Goal: Task Accomplishment & Management: Use online tool/utility

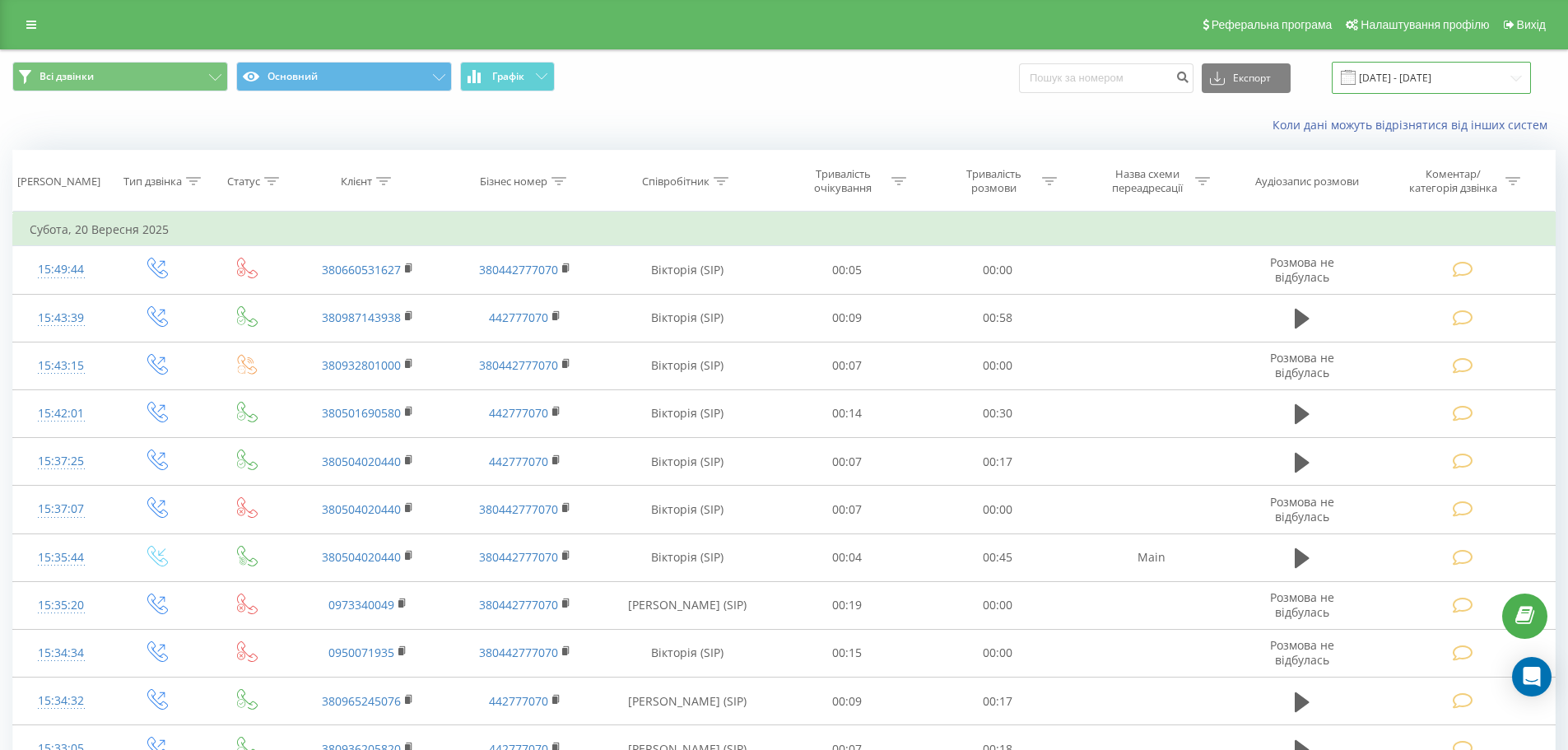
click at [1453, 73] on input "20.09.2025 - 20.09.2025" at bounding box center [1430, 77] width 199 height 32
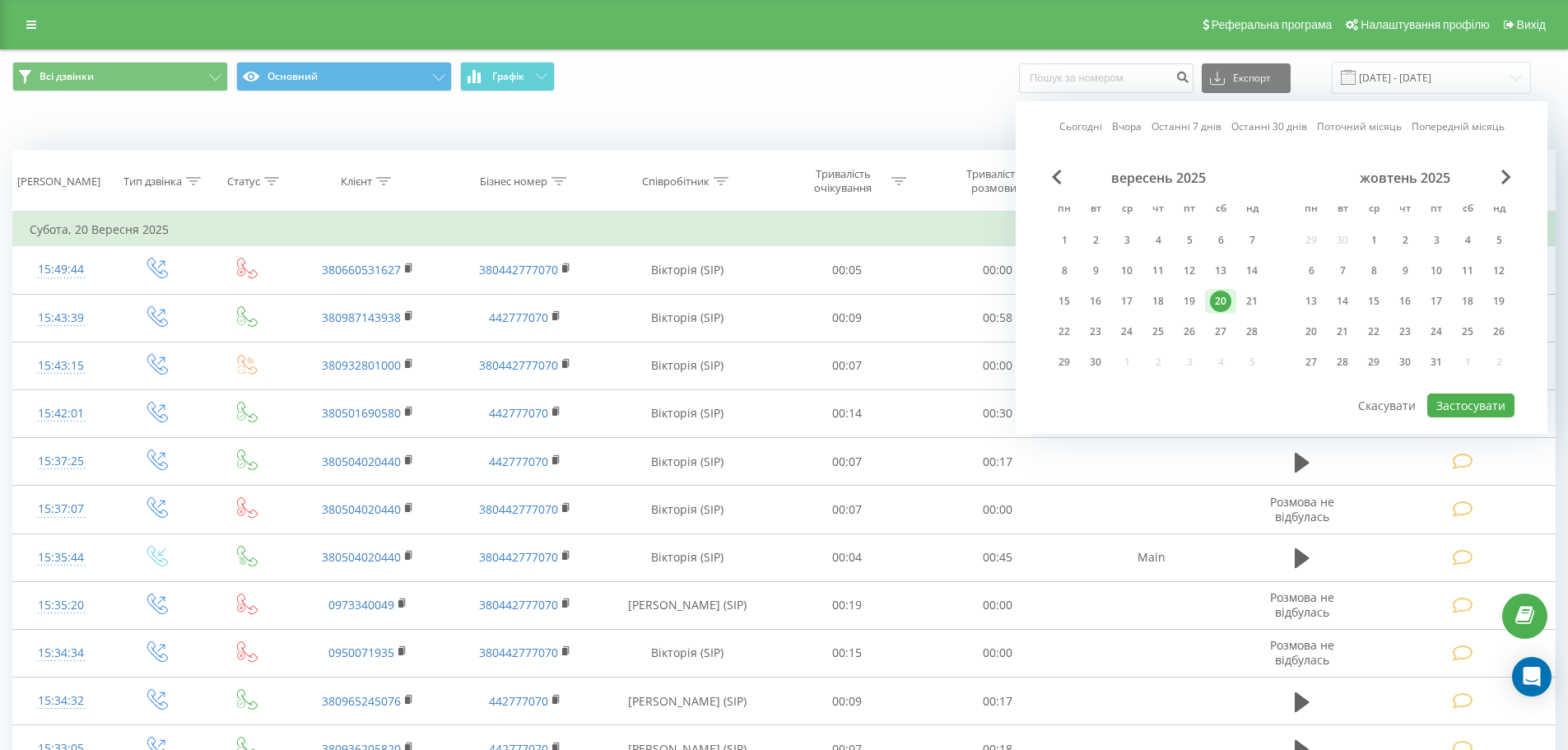
click at [1175, 121] on link "Останні 7 днів" at bounding box center [1186, 127] width 70 height 15
click at [1464, 412] on button "Застосувати" at bounding box center [1470, 406] width 87 height 24
type input "17.09.2025 - 23.09.2025"
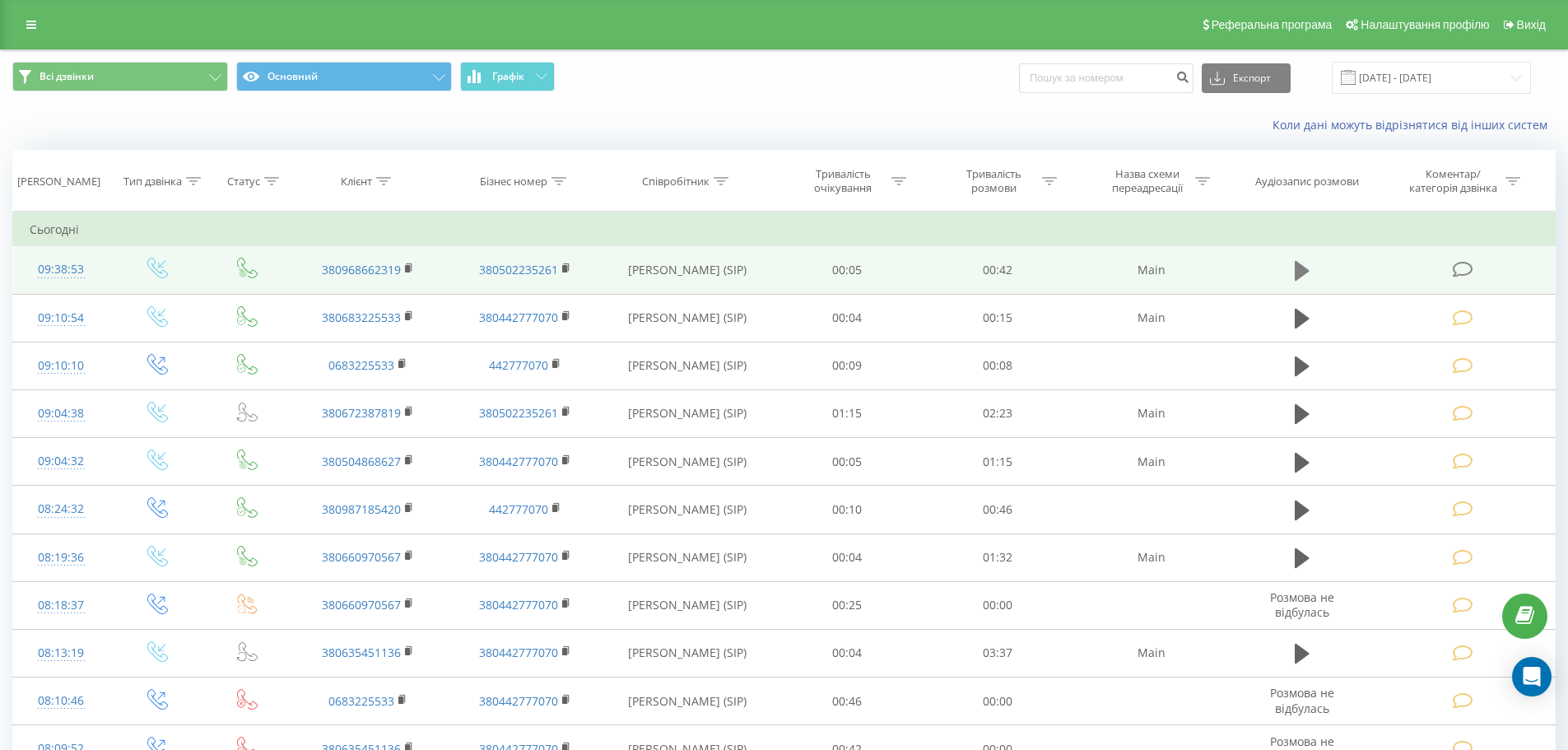
click at [1302, 269] on icon at bounding box center [1301, 270] width 15 height 20
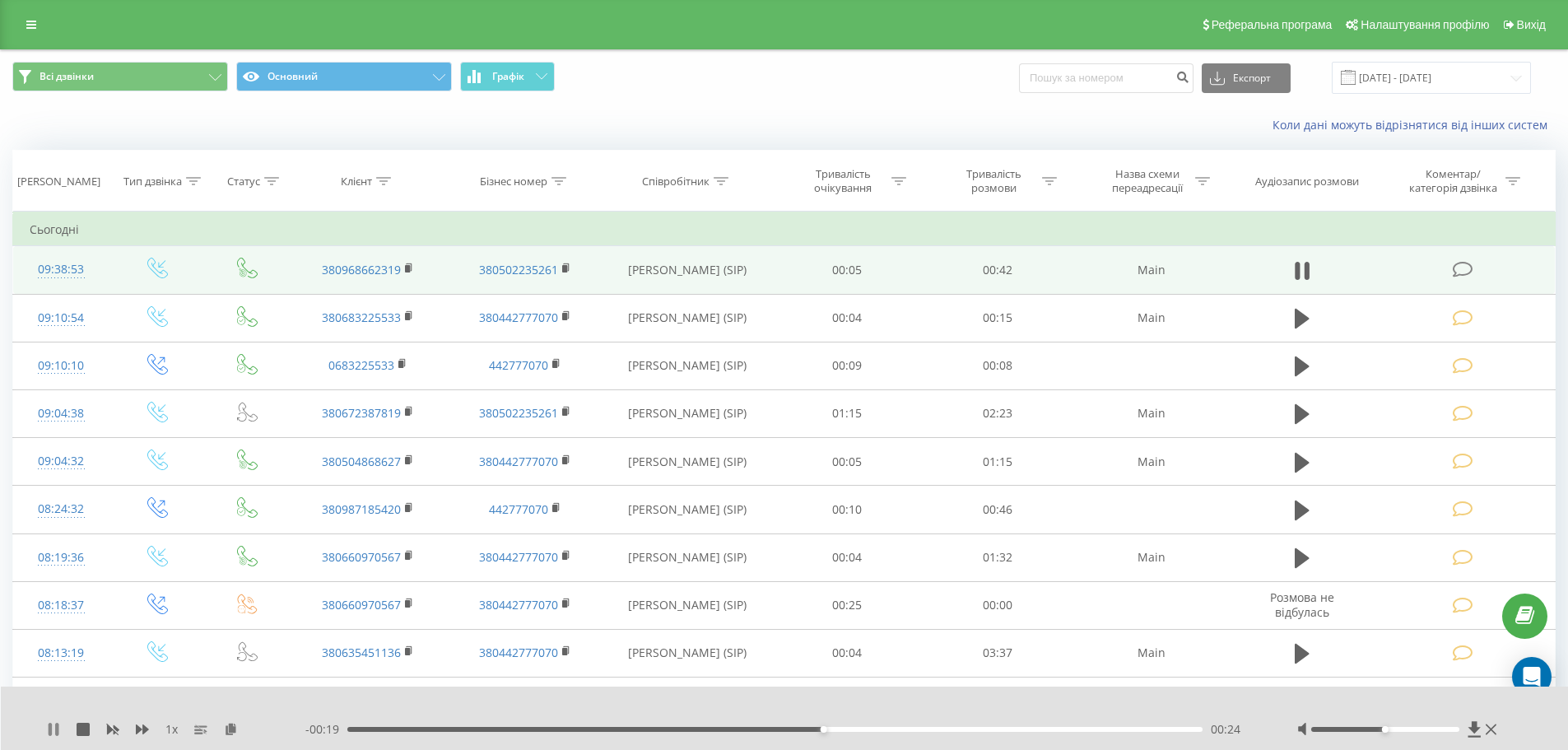
click at [48, 735] on icon at bounding box center [50, 728] width 3 height 13
click at [885, 50] on div "Всі дзвінки Основний Графік Експорт .csv .xls .xlsx 17.09.2025 - 23.09.2025" at bounding box center [784, 77] width 1566 height 55
click at [1106, 77] on input at bounding box center [1106, 78] width 175 height 29
type input "0973346157"
click at [1193, 84] on button "submit" at bounding box center [1182, 78] width 22 height 29
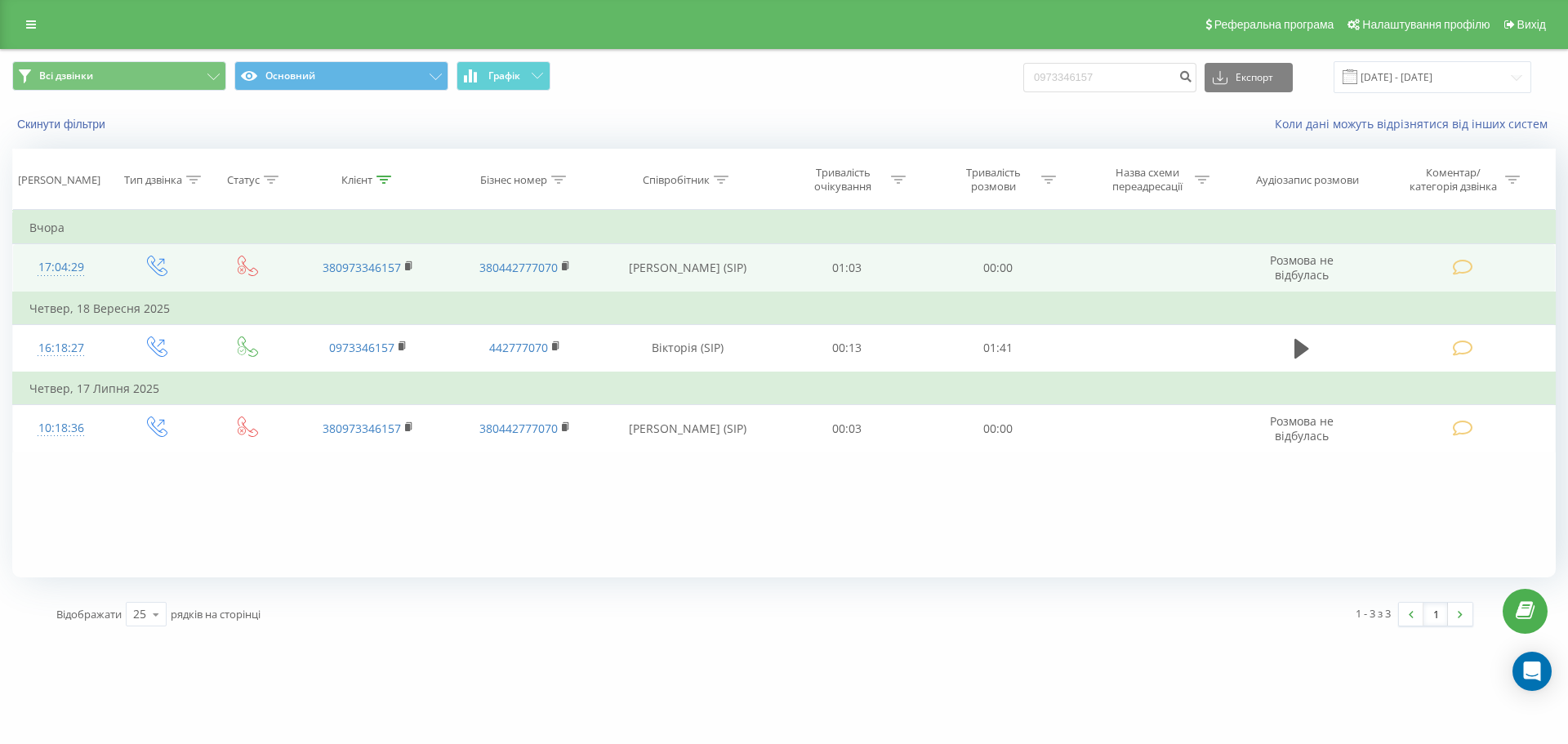
click at [1465, 267] on icon at bounding box center [1463, 267] width 21 height 17
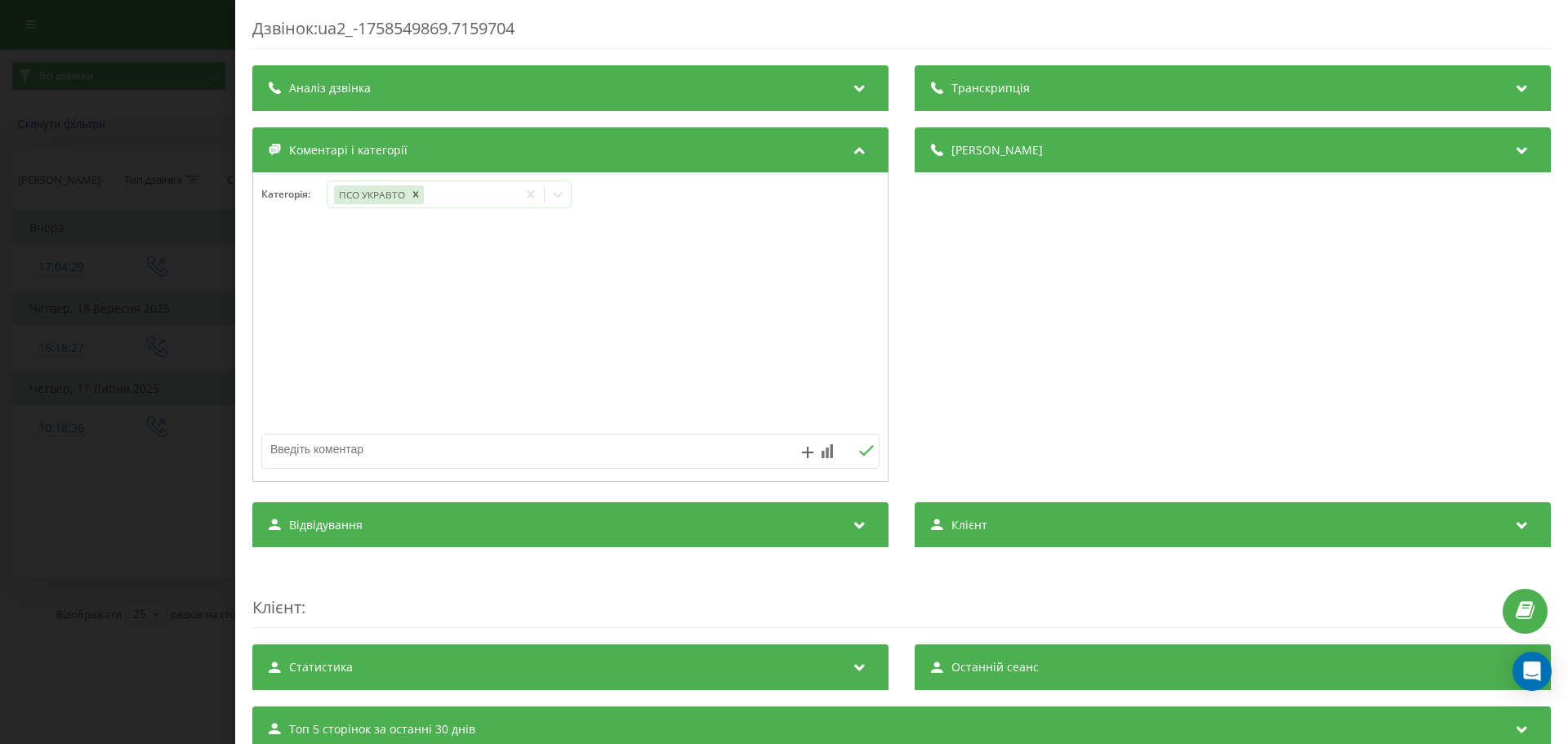
click at [117, 304] on div "Дзвінок : ua2_-1758549869.7159704 Транскрипція Для AI-аналізу майбутніх дзвінкі…" at bounding box center [784, 372] width 1568 height 744
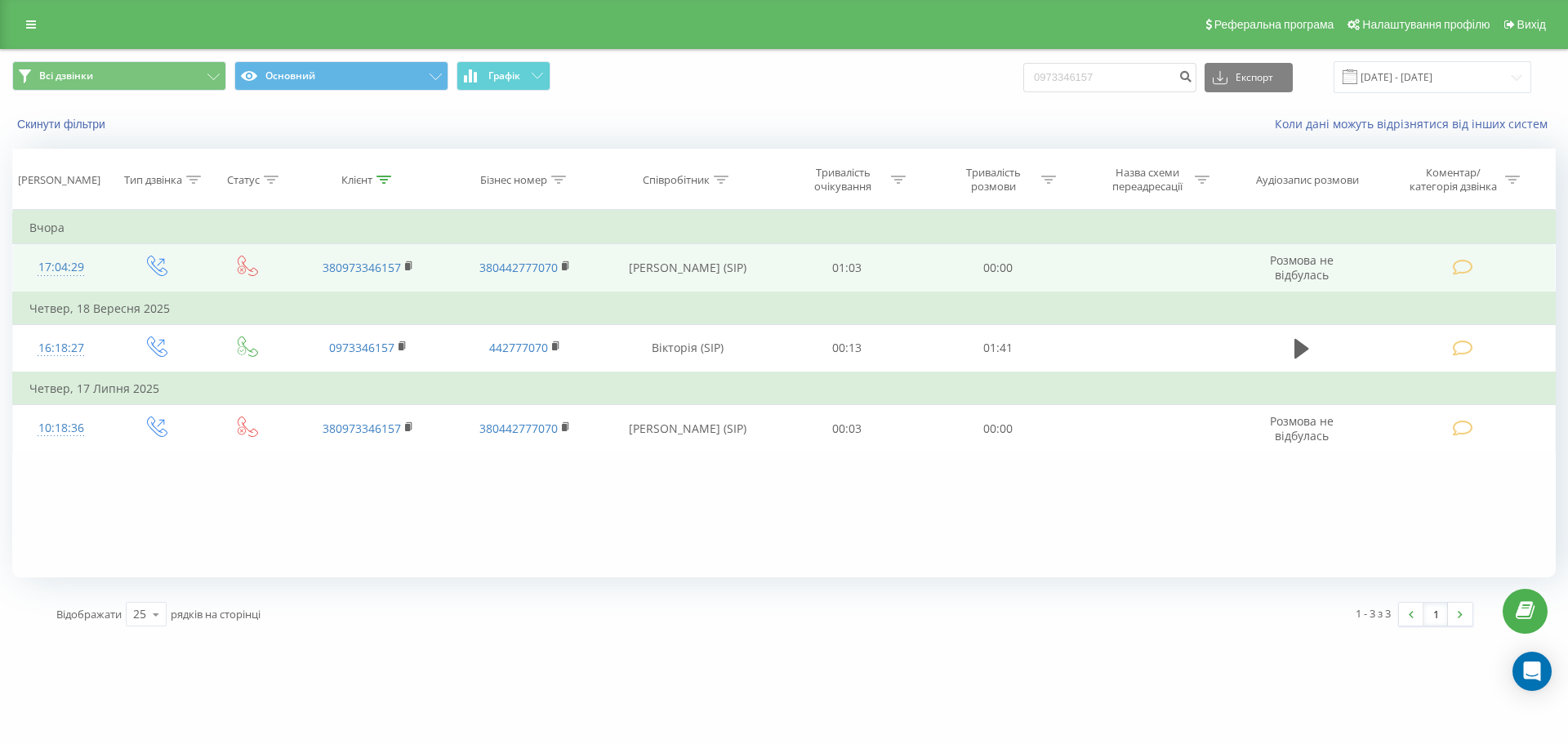
click at [1457, 264] on icon at bounding box center [1463, 267] width 21 height 17
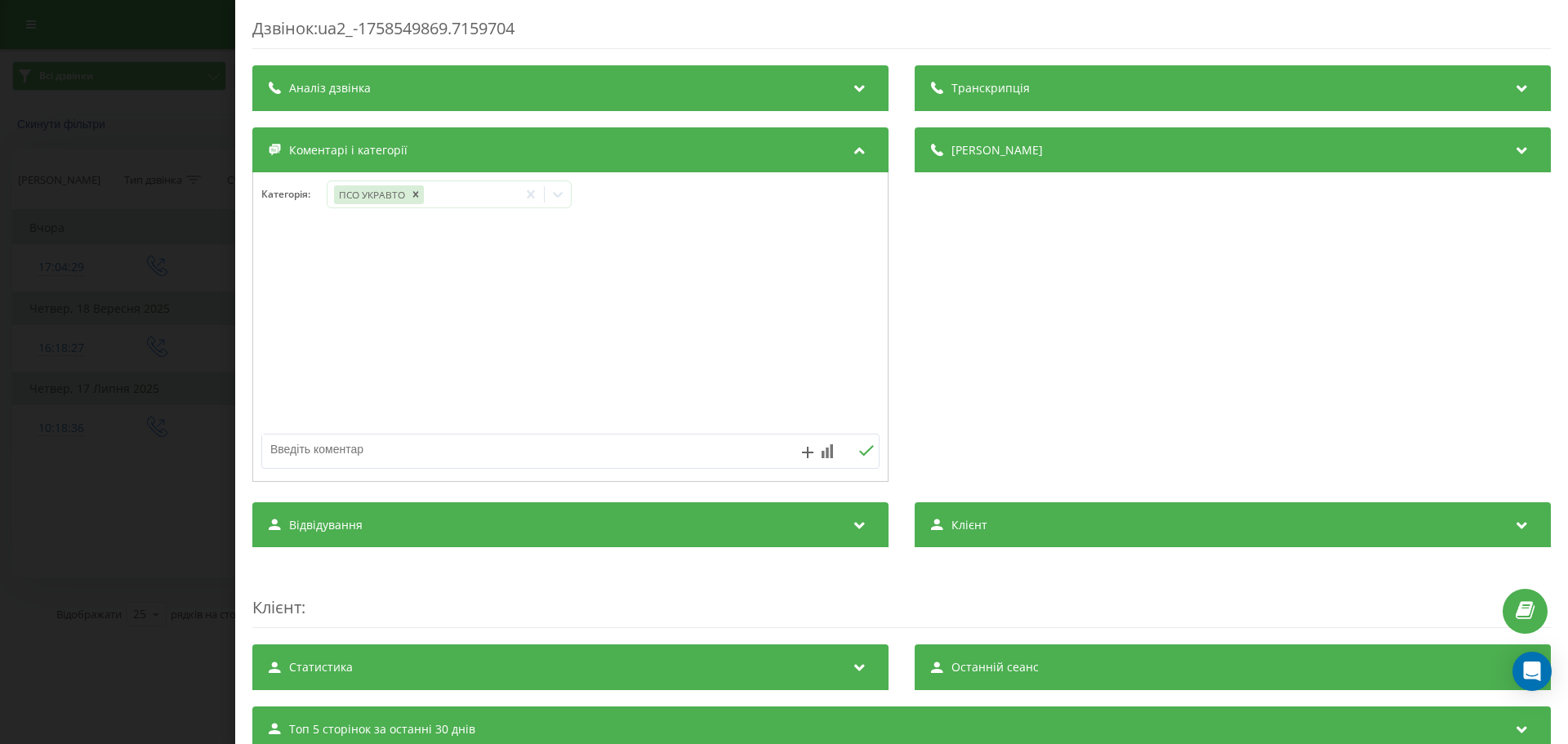
click at [125, 232] on div "Дзвінок : ua2_-1758549869.7159704 Транскрипція Для AI-аналізу майбутніх дзвінкі…" at bounding box center [784, 372] width 1568 height 744
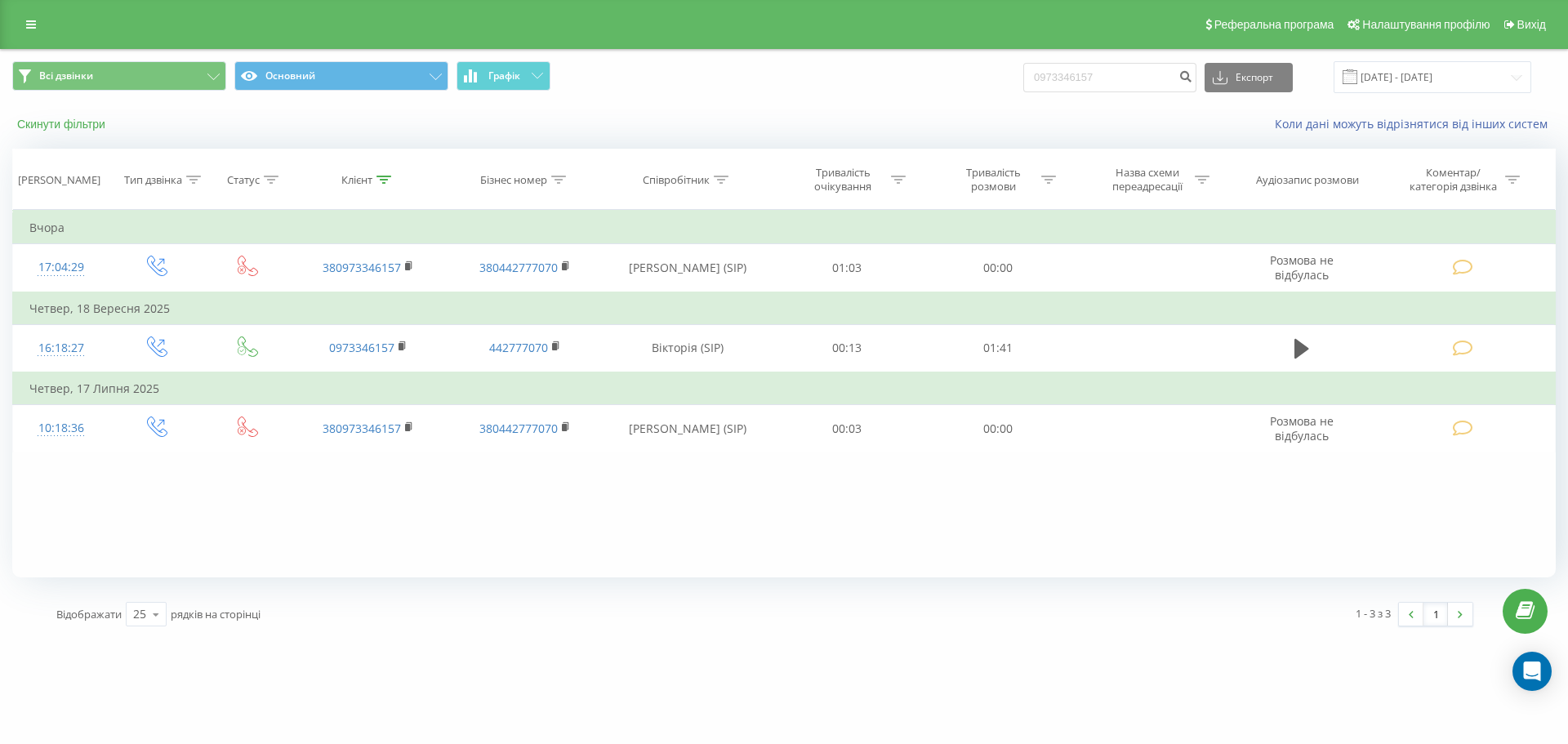
click at [101, 119] on button "Скинути фільтри" at bounding box center [62, 124] width 102 height 15
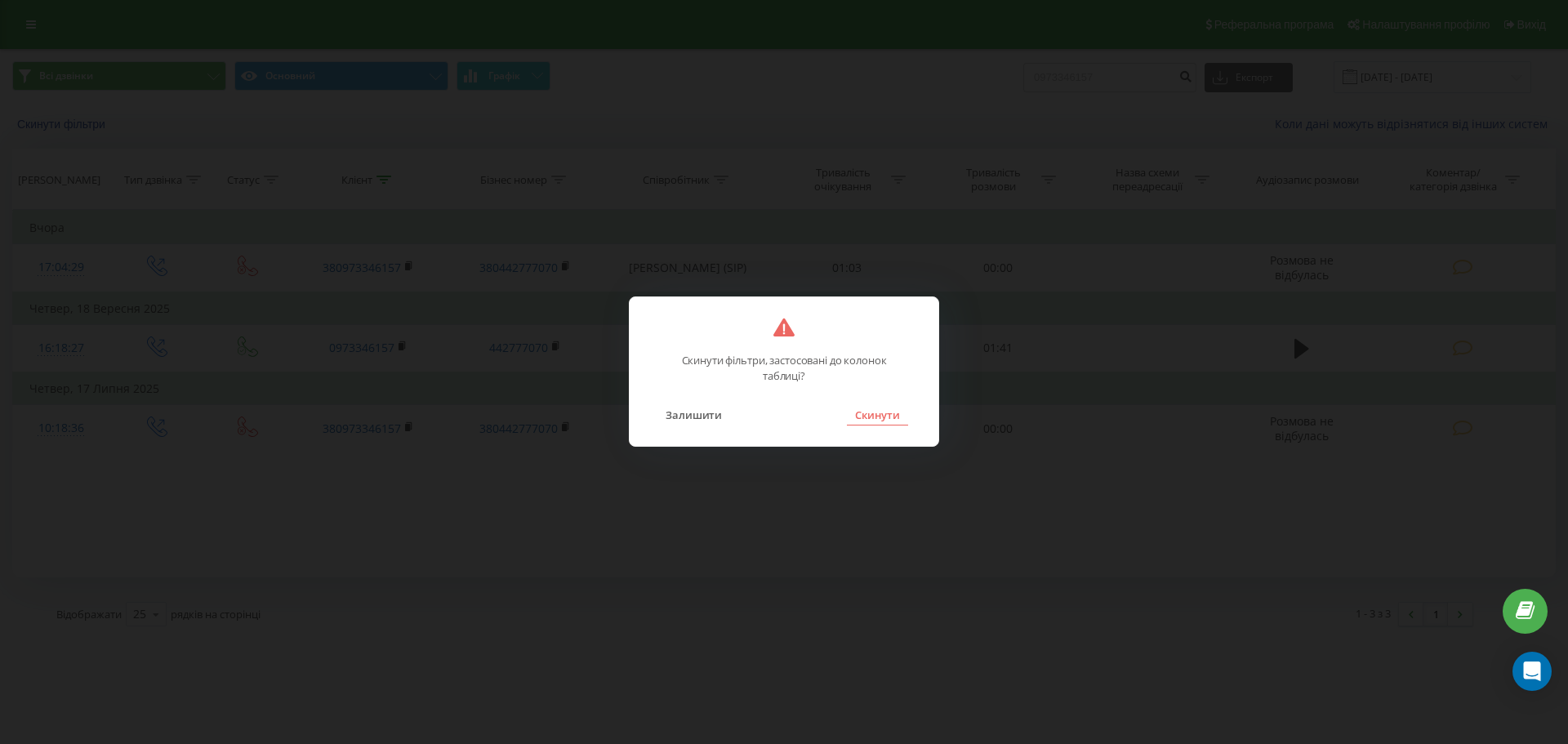
click at [882, 416] on button "Скинути" at bounding box center [878, 414] width 62 height 21
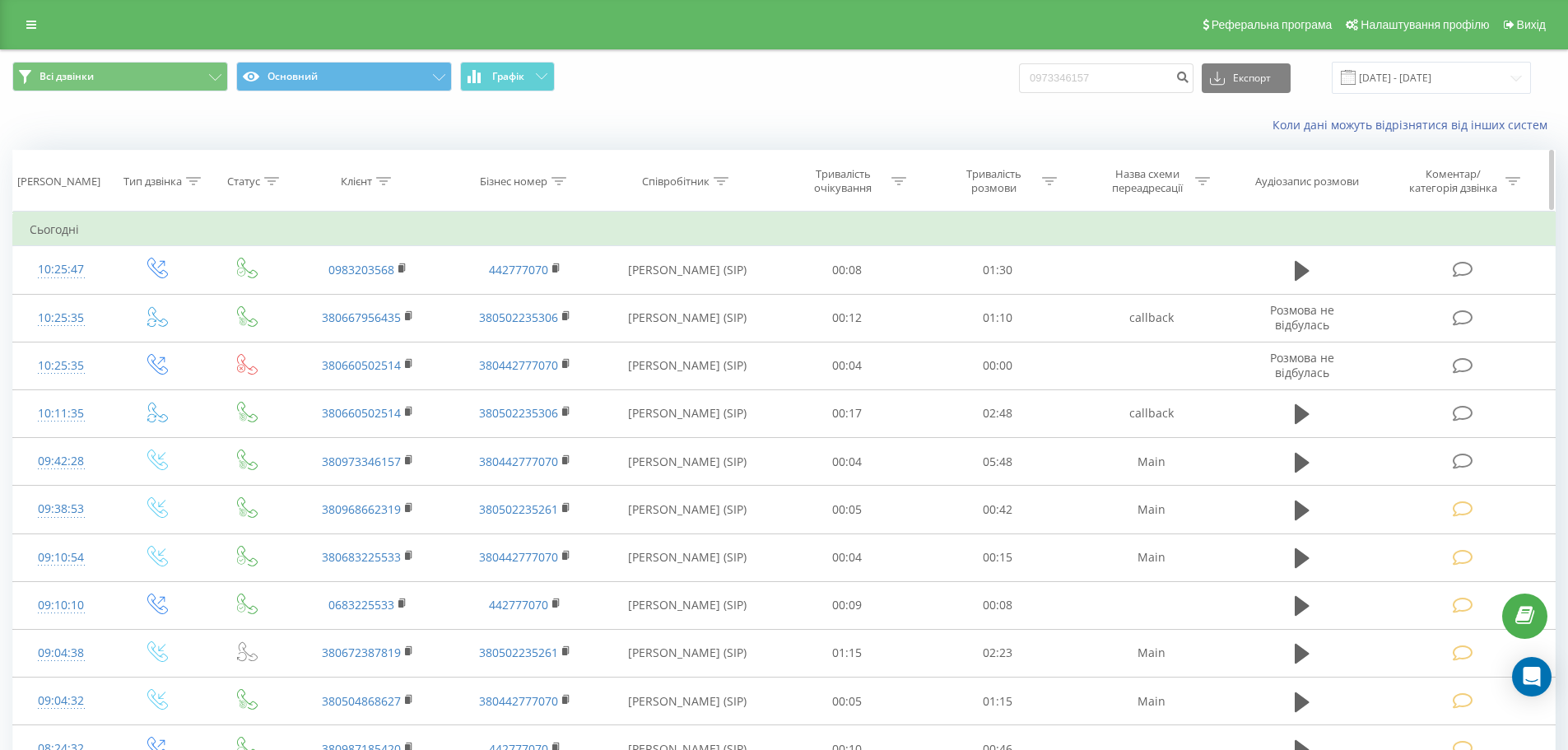
click at [733, 177] on div "Співробітник" at bounding box center [688, 182] width 169 height 14
click at [716, 181] on icon at bounding box center [721, 181] width 15 height 9
click at [716, 183] on icon at bounding box center [721, 181] width 15 height 9
click at [687, 288] on input "text" at bounding box center [687, 299] width 145 height 28
type input "Олек"
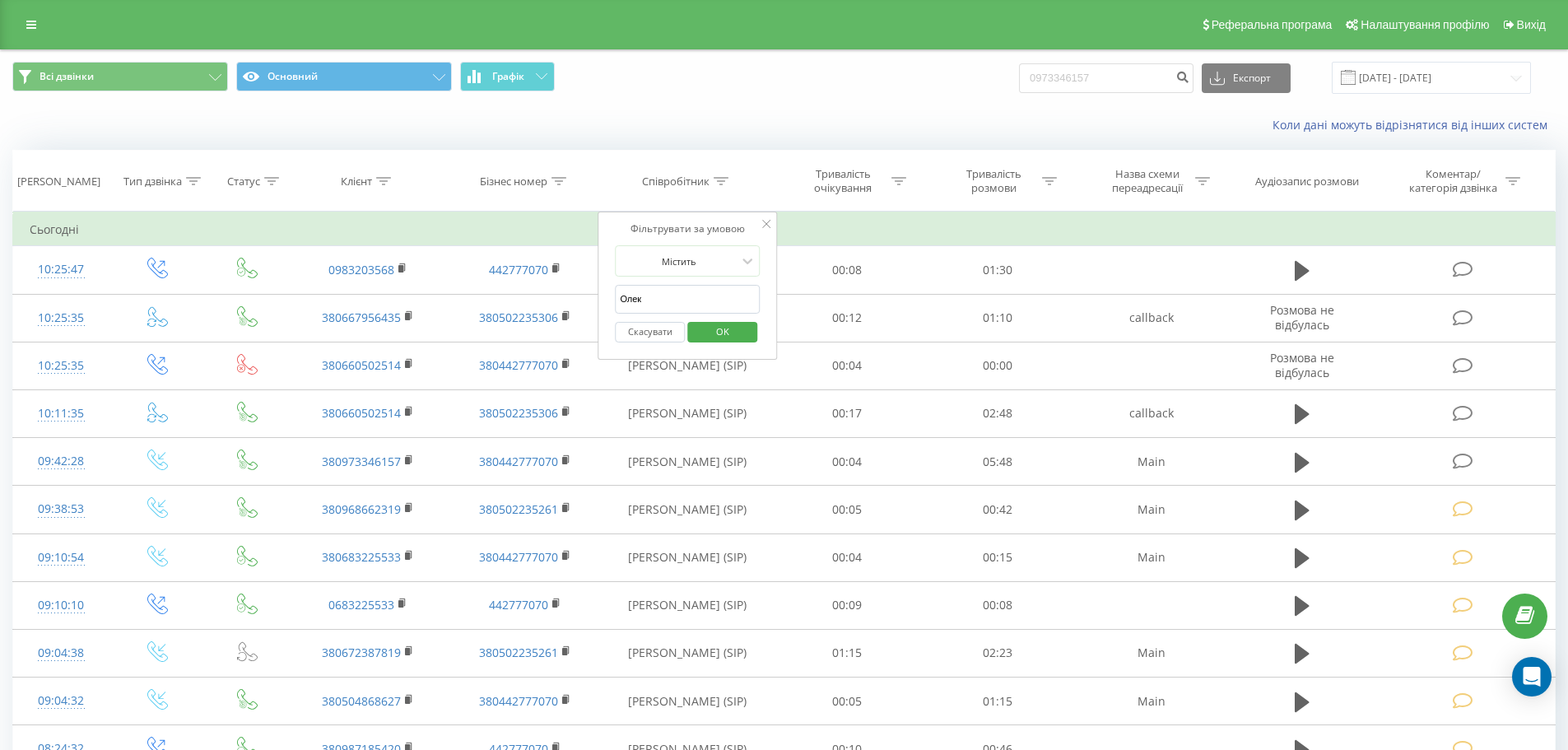
click button "OK" at bounding box center [722, 332] width 70 height 21
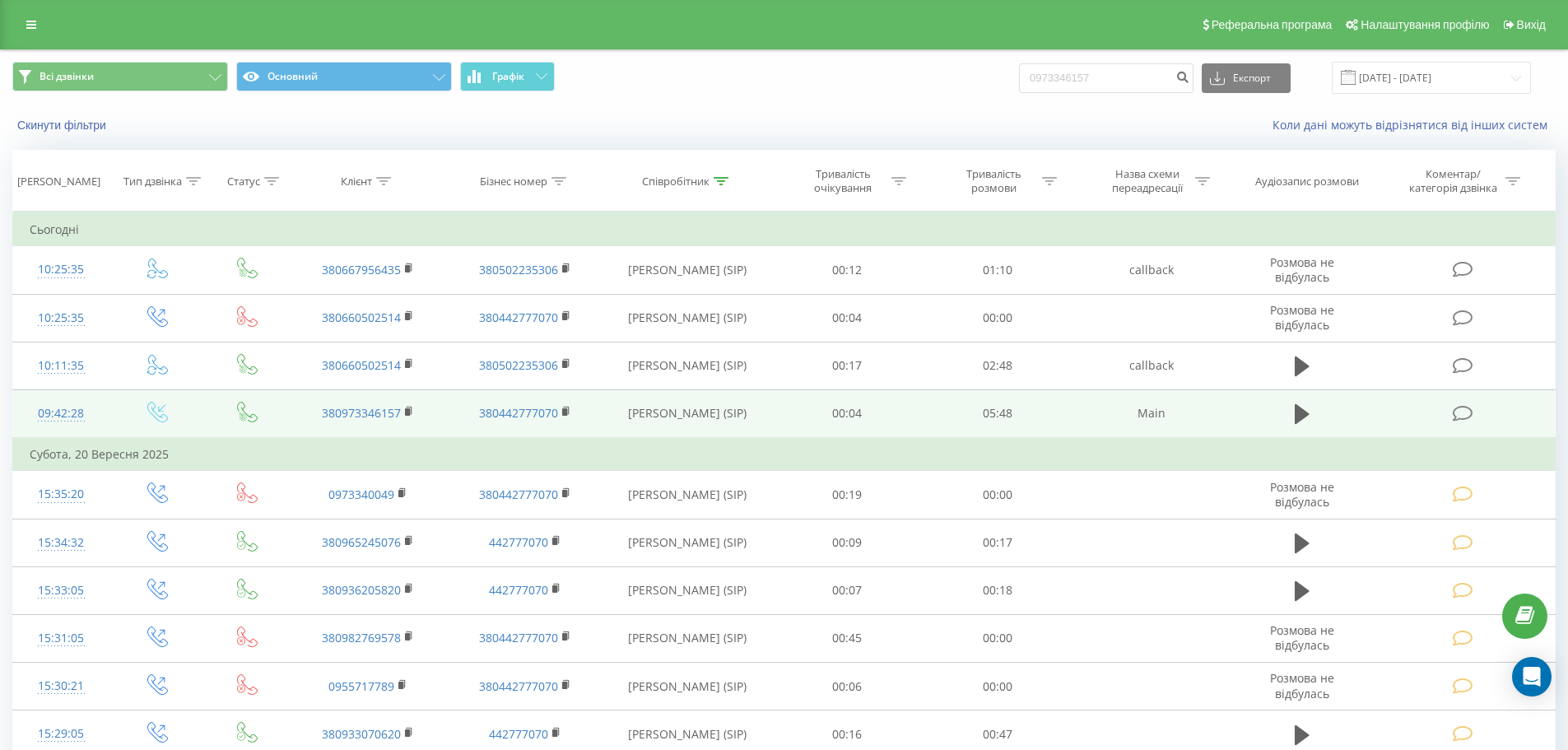
click at [1322, 401] on td at bounding box center [1302, 413] width 145 height 48
click at [1308, 409] on icon at bounding box center [1301, 413] width 15 height 23
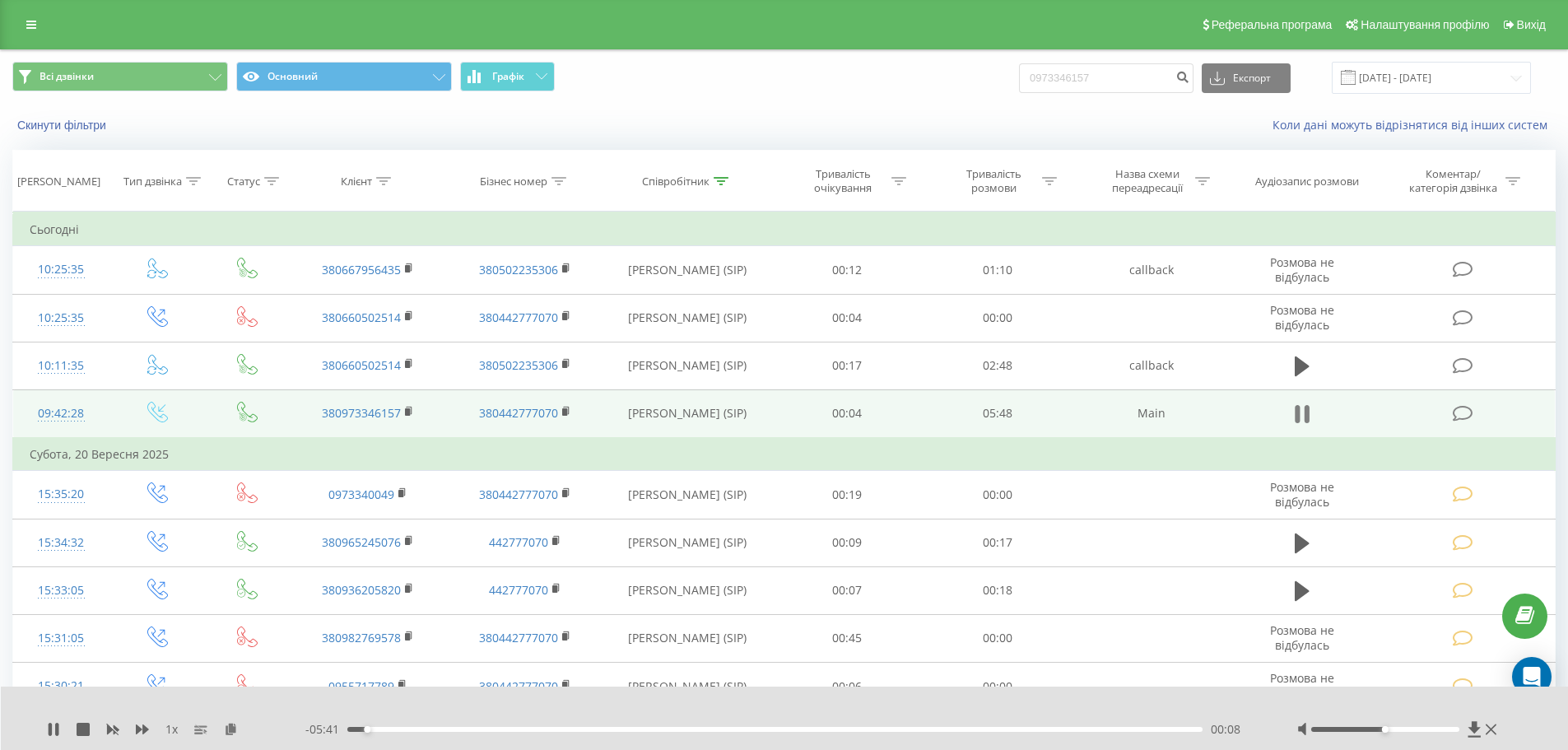
click at [1298, 412] on icon at bounding box center [1297, 413] width 5 height 18
click at [1478, 408] on td at bounding box center [1464, 413] width 181 height 48
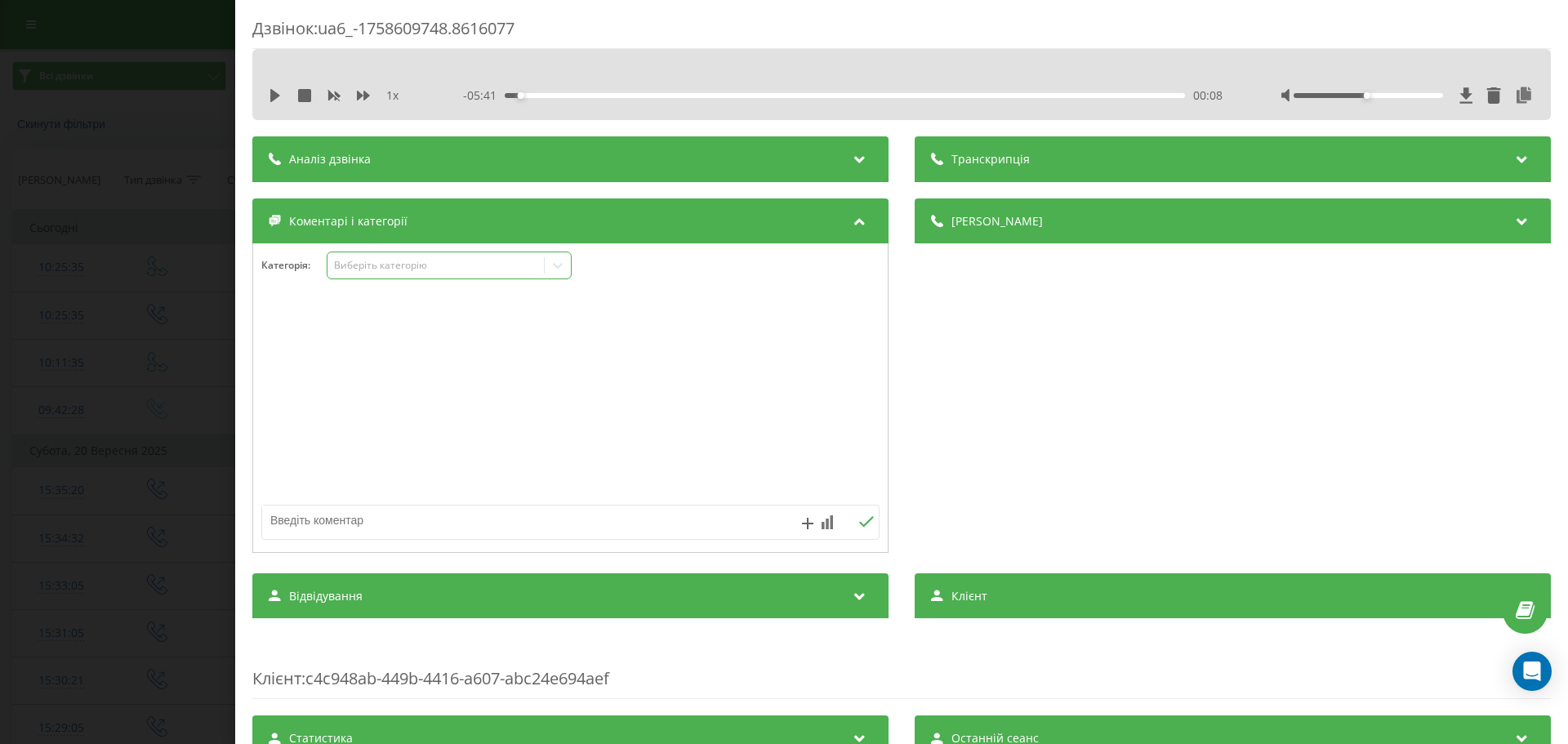
click at [406, 261] on div "Виберіть категорію" at bounding box center [436, 265] width 204 height 13
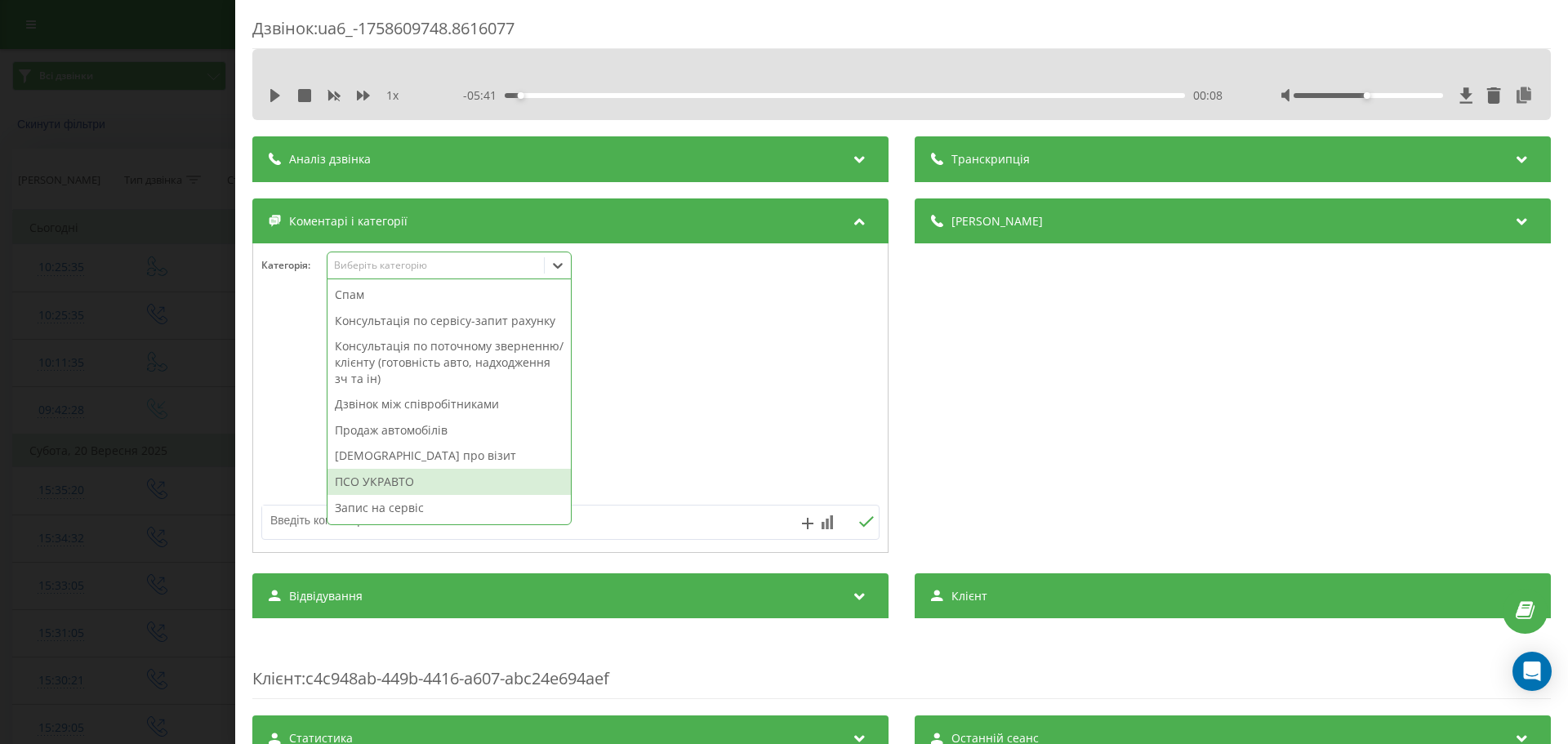
click at [425, 476] on div "ПСО УКРАВТО" at bounding box center [449, 482] width 244 height 26
click at [645, 409] on div at bounding box center [570, 398] width 635 height 196
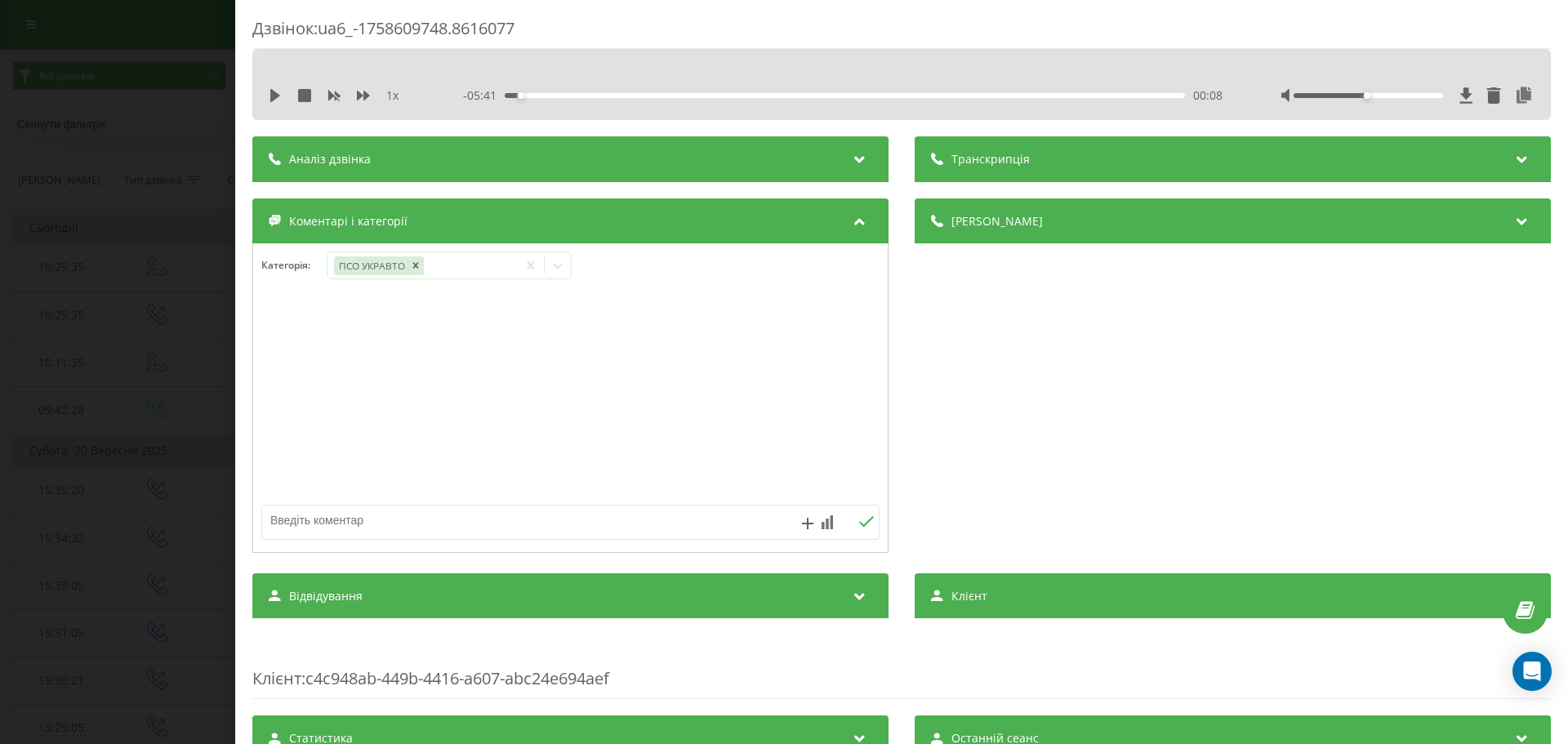
click at [247, 302] on div "Дзвінок : ua6_-1758609748.8616077 1 x - 05:41 00:08 00:08 Транскрипція Для AI-а…" at bounding box center [901, 372] width 1333 height 744
click at [205, 305] on div "Дзвінок : ua6_-1758609748.8616077 1 x - 05:41 00:08 00:08 Транскрипція Для AI-а…" at bounding box center [784, 372] width 1568 height 744
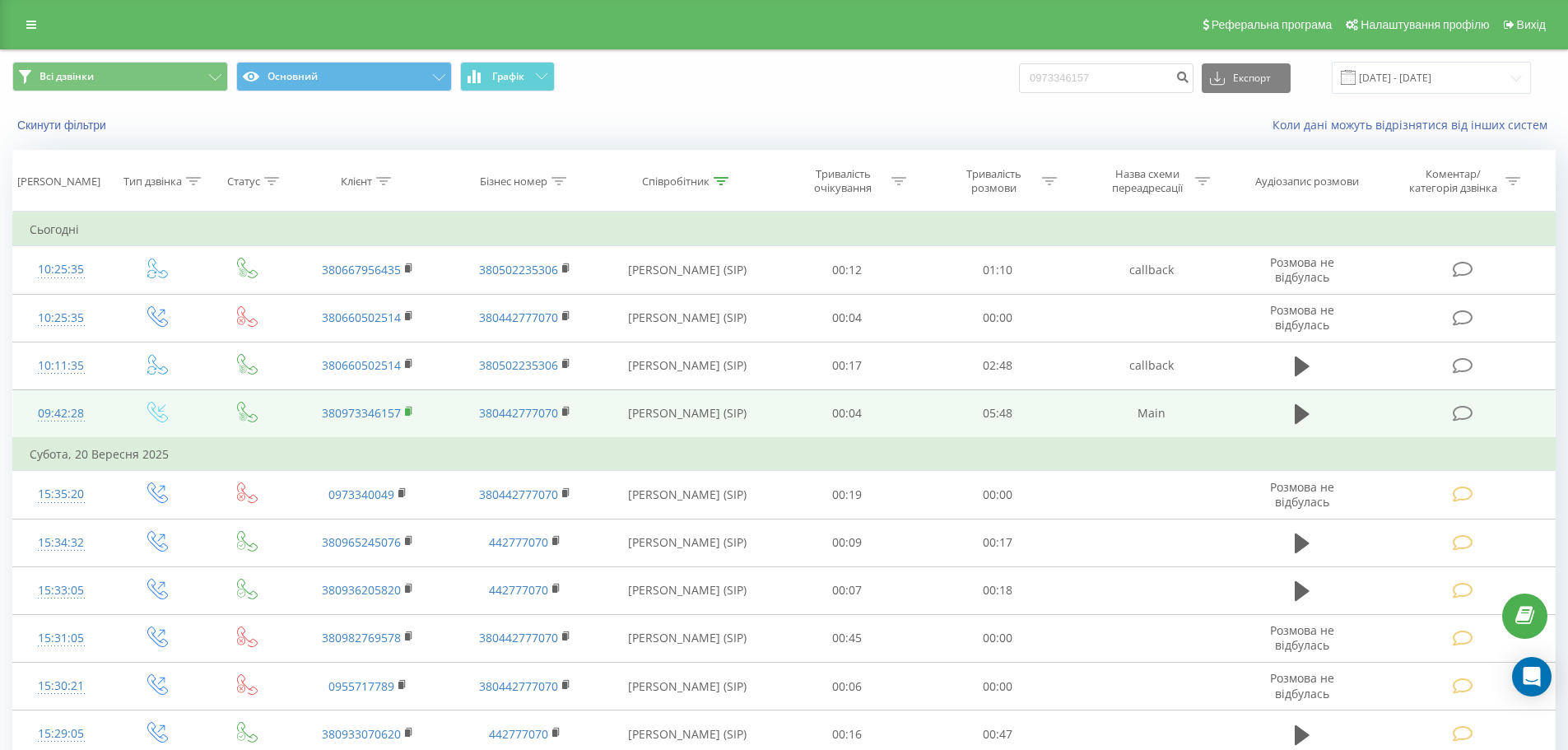
click at [413, 414] on icon at bounding box center [409, 411] width 9 height 11
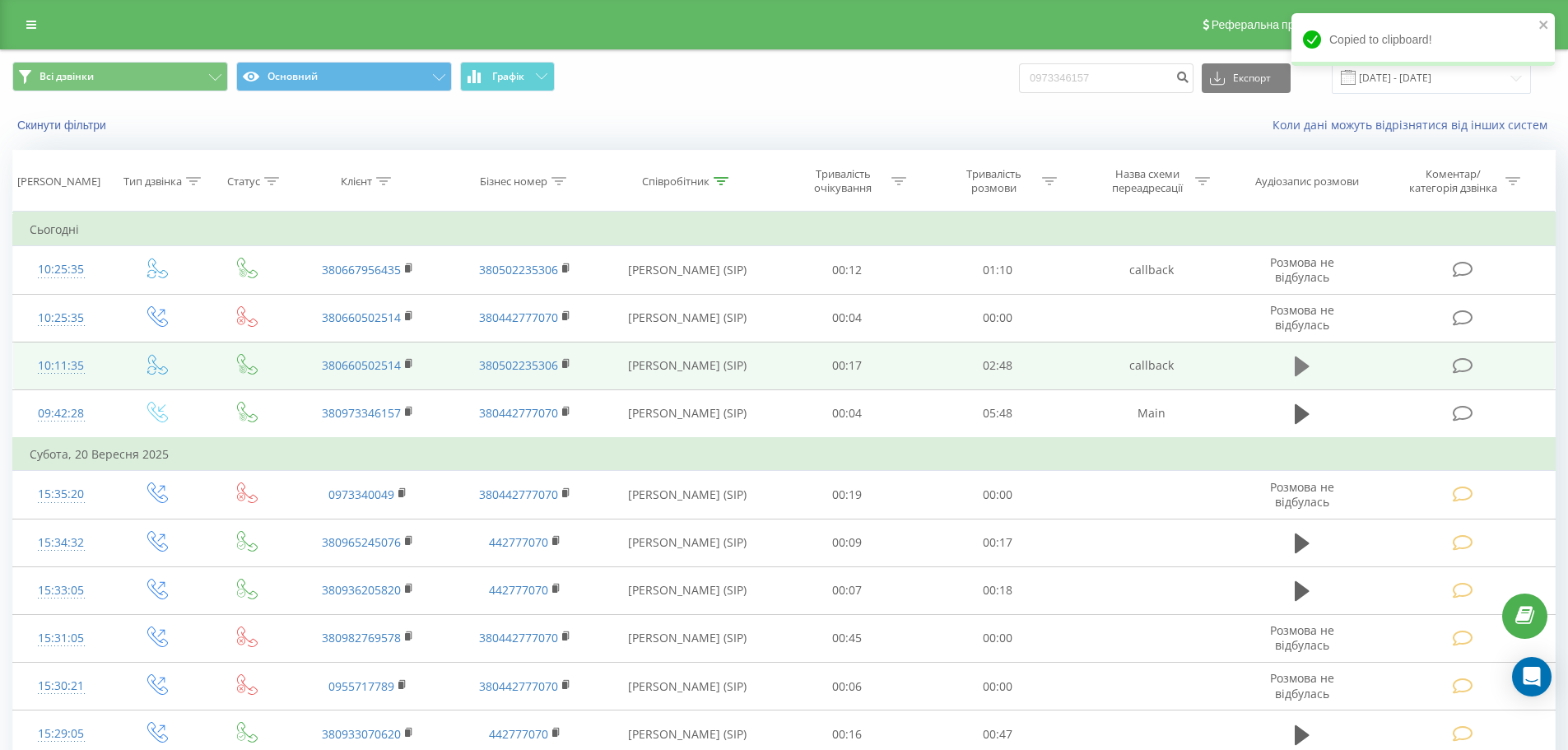
click at [1290, 363] on button at bounding box center [1302, 366] width 25 height 25
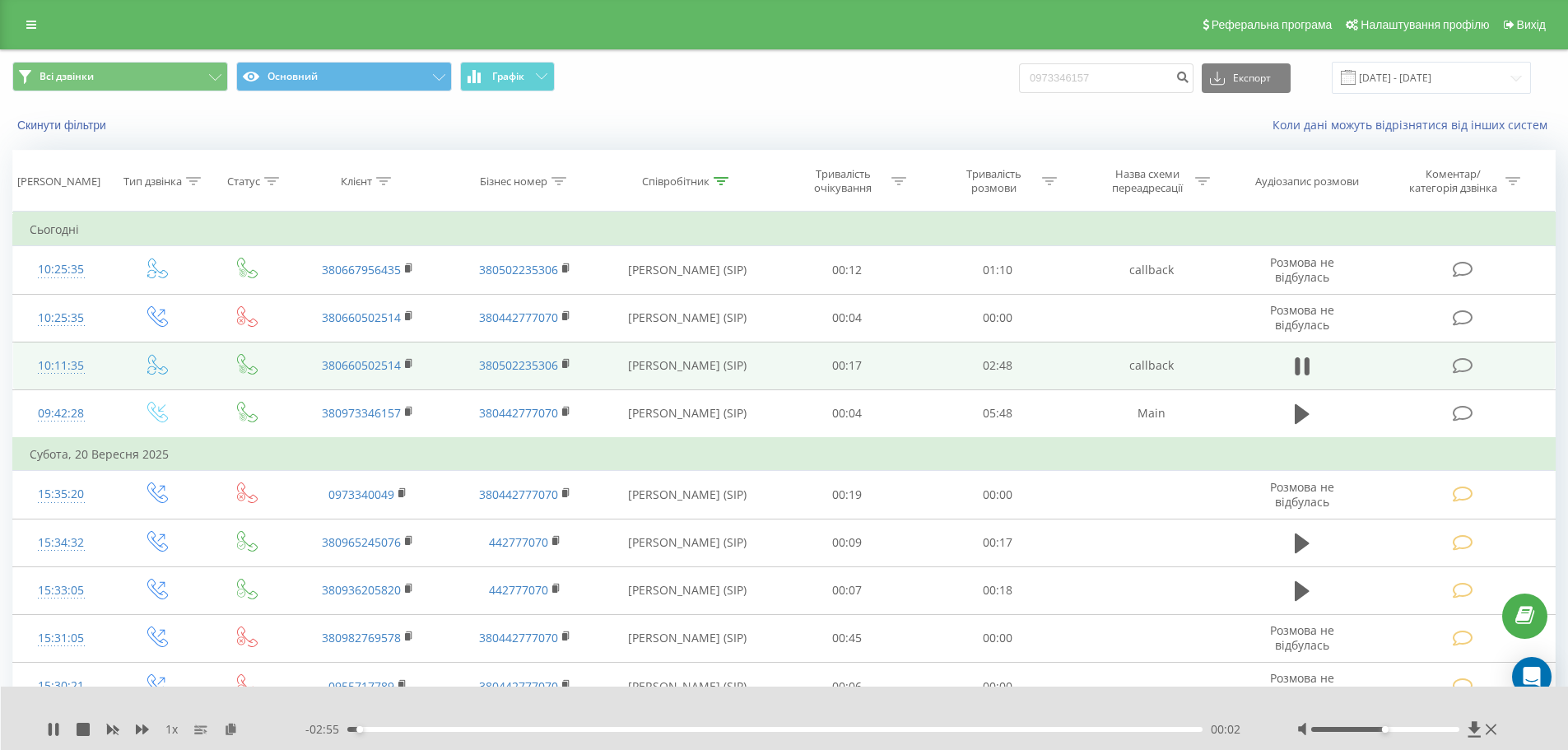
click at [1280, 363] on td at bounding box center [1302, 365] width 145 height 47
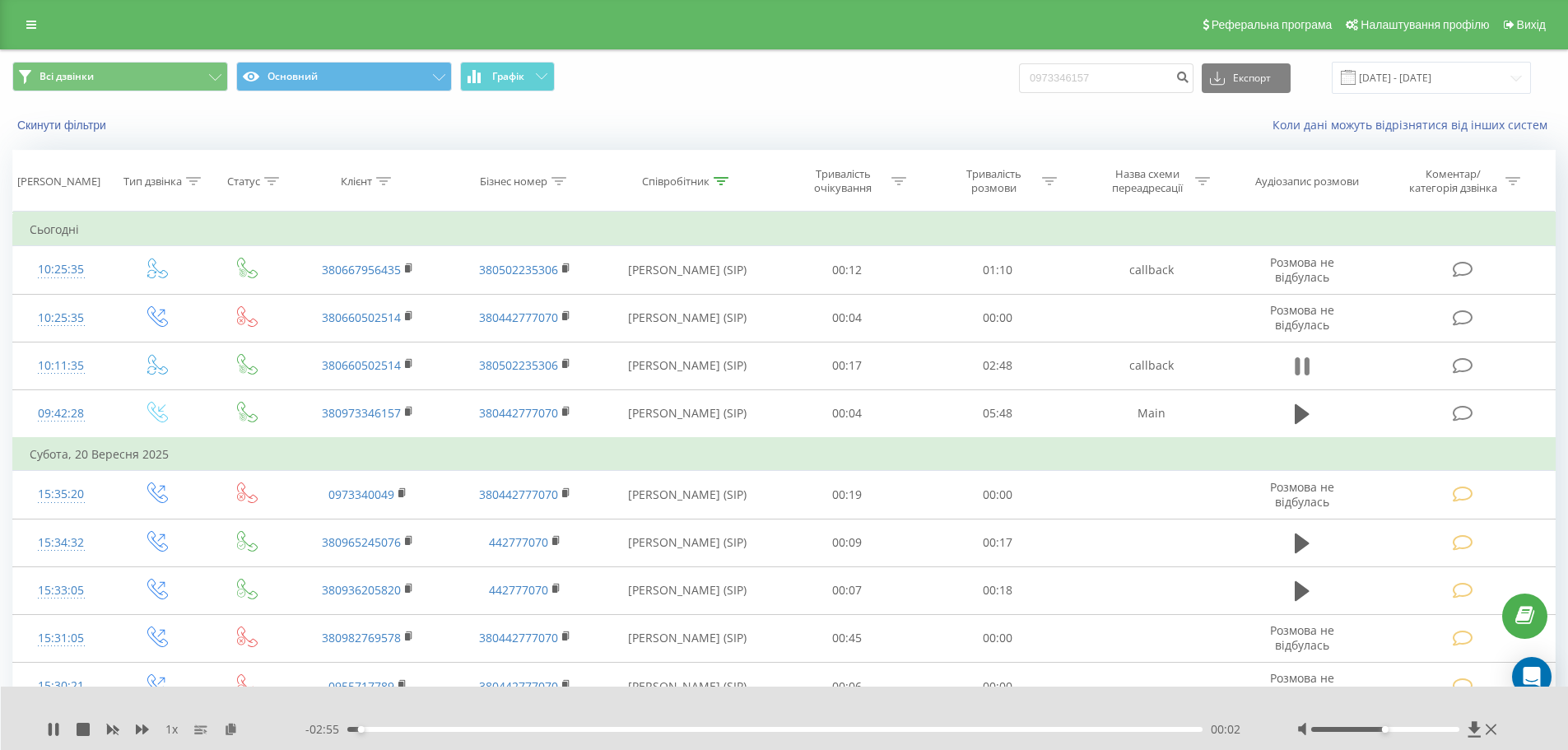
click at [1311, 375] on button at bounding box center [1302, 366] width 25 height 25
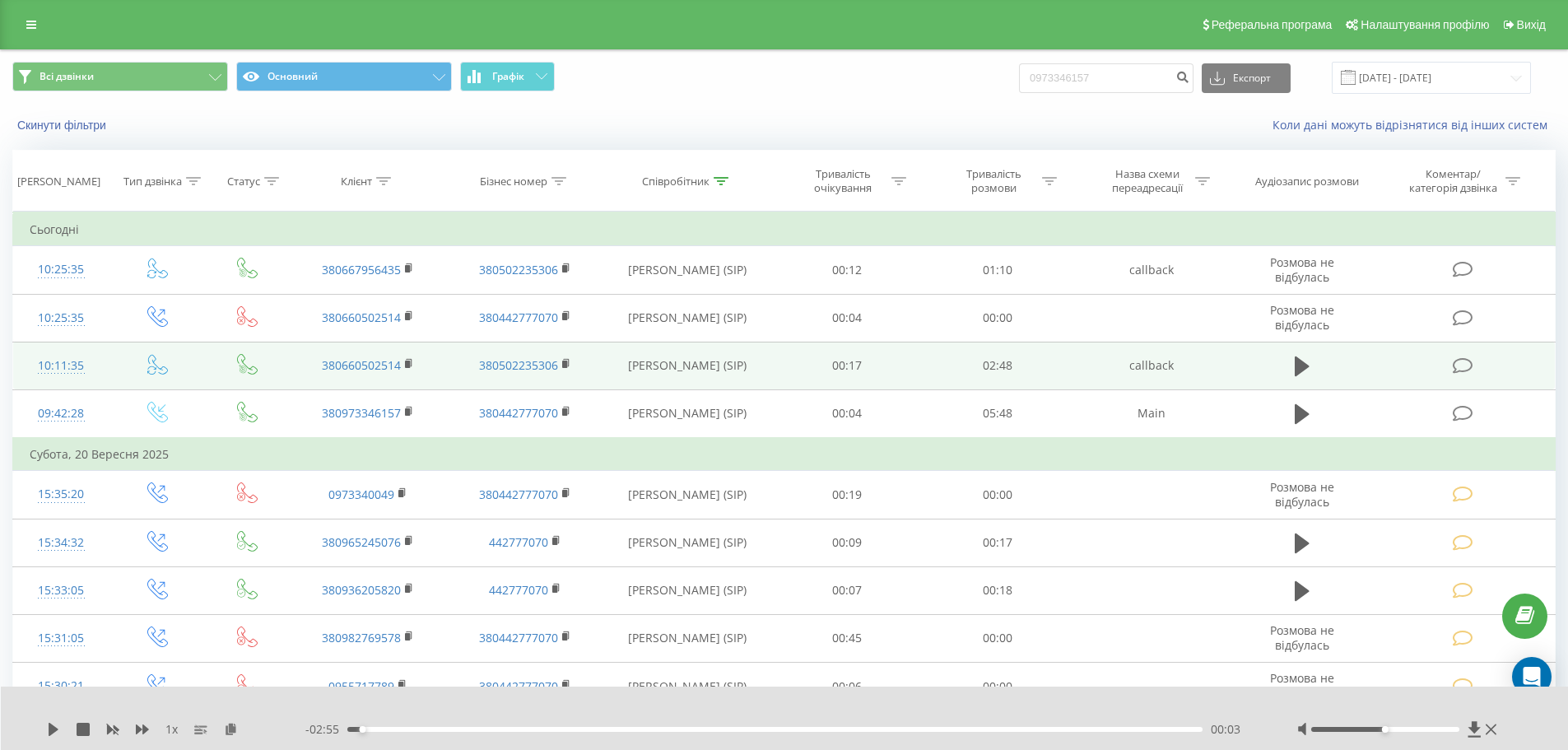
click at [1455, 369] on icon at bounding box center [1463, 366] width 21 height 17
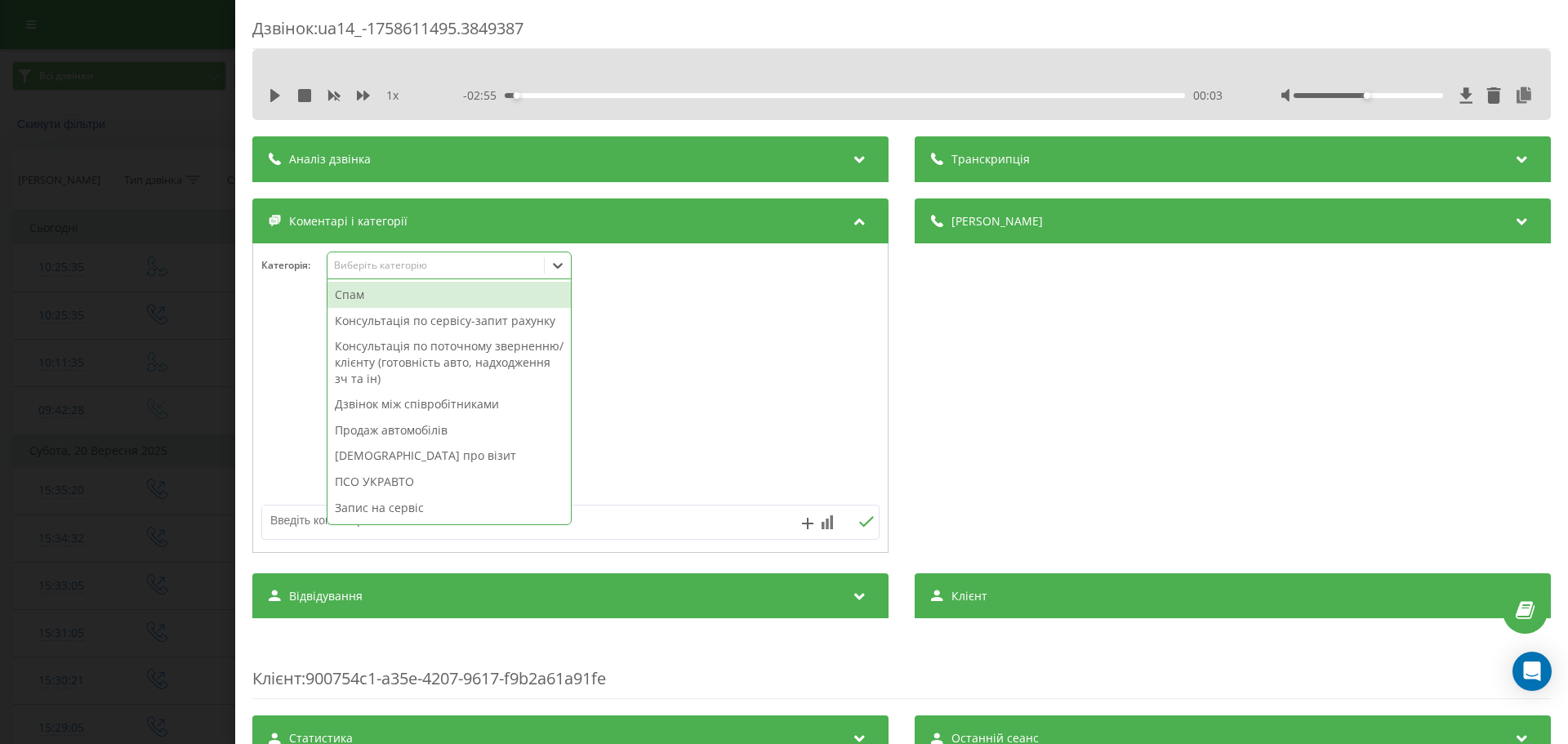
click at [475, 276] on div "Виберіть категорію" at bounding box center [449, 265] width 245 height 27
click at [445, 322] on div "Консультація по сервісу-запит рахунку" at bounding box center [449, 320] width 244 height 26
click at [292, 513] on textarea at bounding box center [508, 520] width 493 height 29
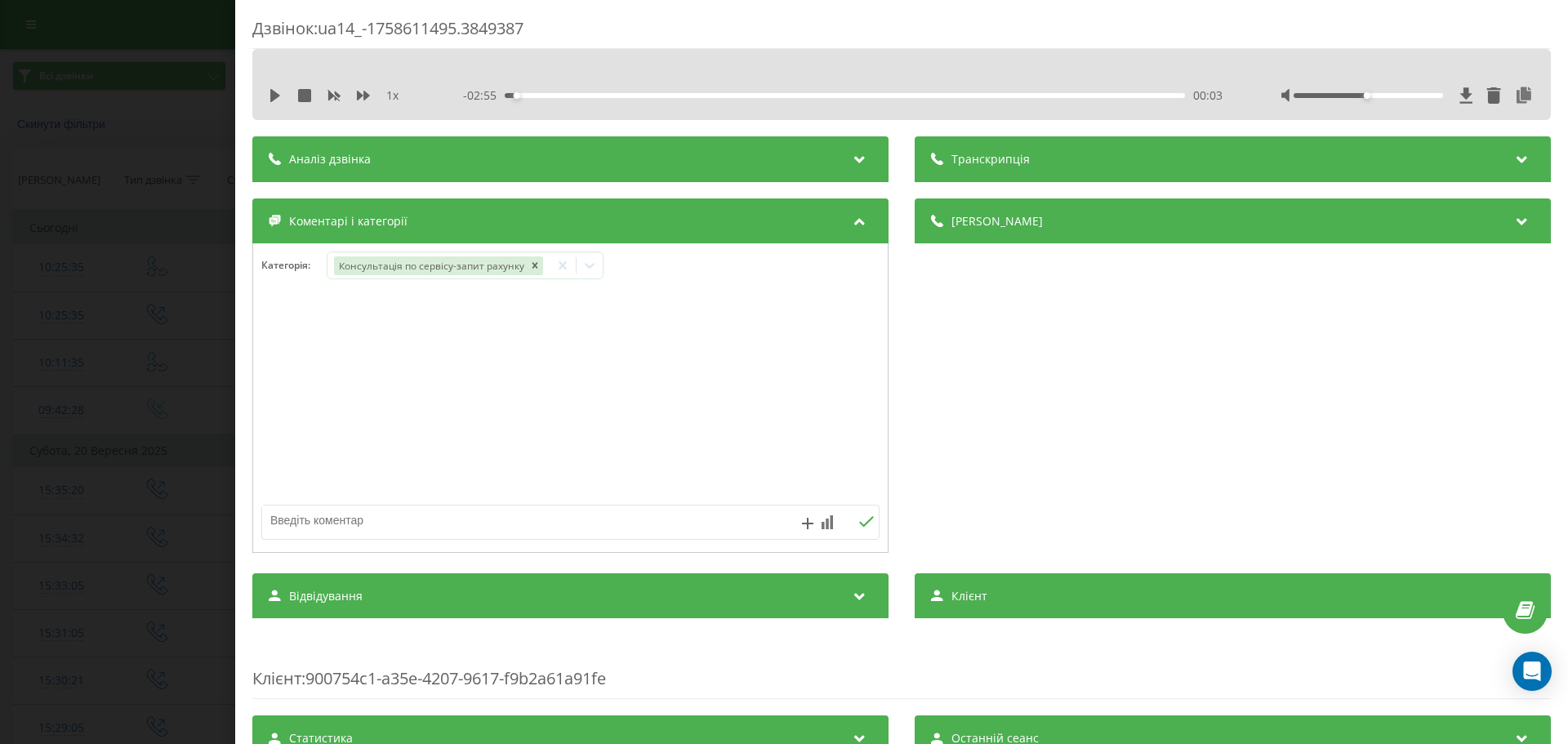
paste textarea "Кл – Віталій № - 0660502514 А\м – Кенго Електро 2020 рік VF1FWFZTJ63024472 Пита…"
type textarea "Кл – Віталій № - 0660502514 А\м – Кенго Електро 2020 рік VF1FWFZTJ63024472 Пита…"
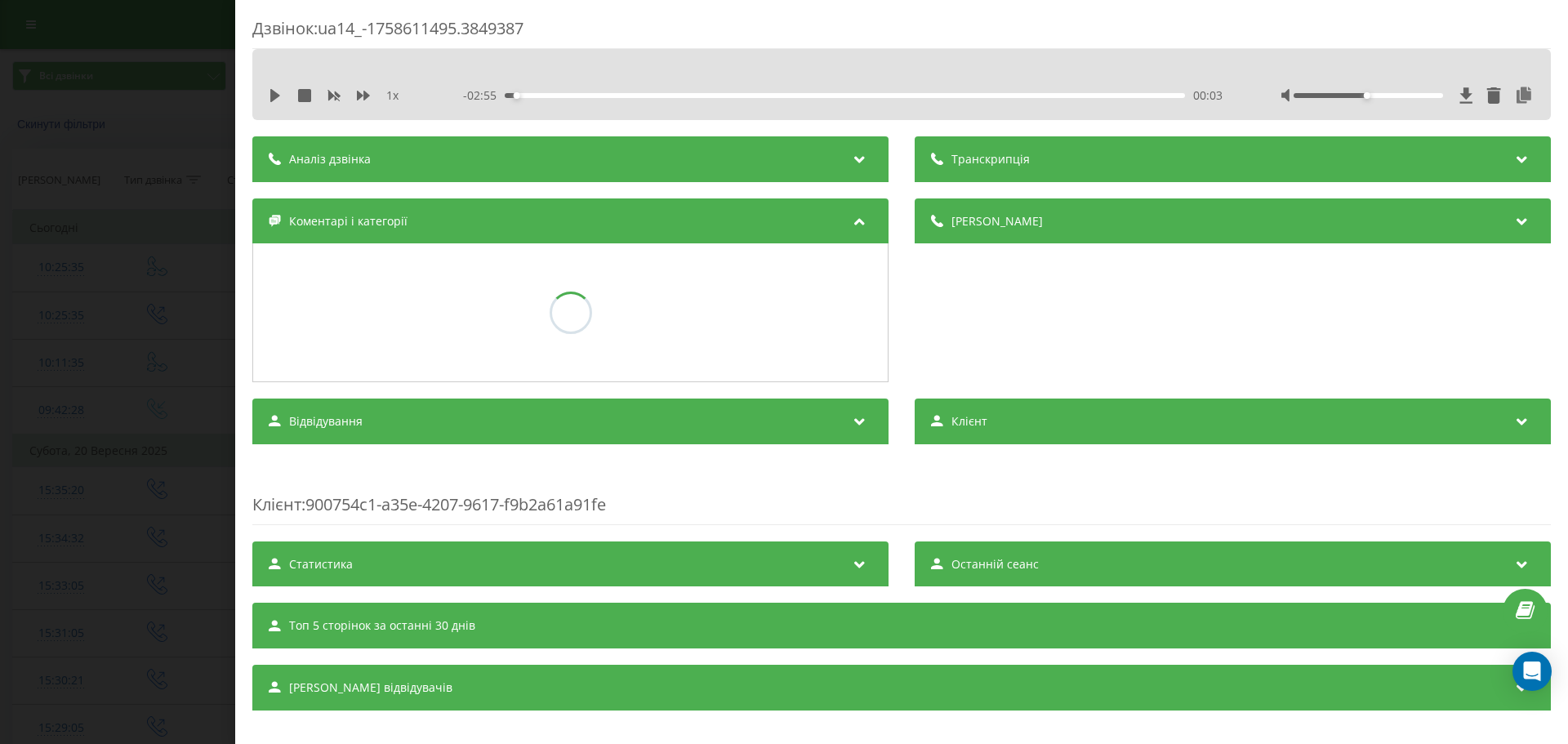
click at [136, 469] on div "Дзвінок : ua14_-1758611495.3849387 1 x - 02:55 00:03 00:03 Транскрипція Для AI-…" at bounding box center [784, 372] width 1568 height 744
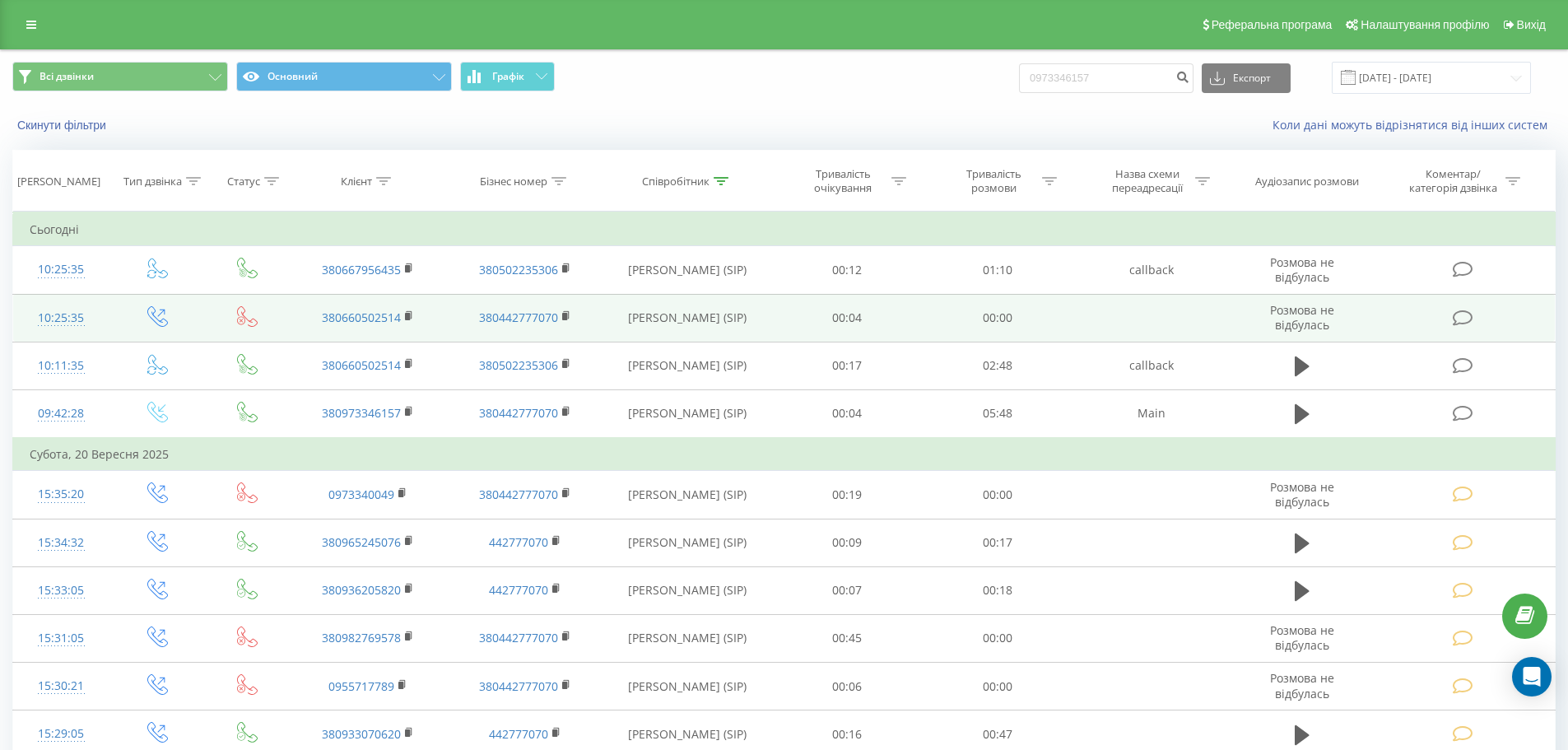
click at [1471, 319] on icon at bounding box center [1463, 318] width 21 height 17
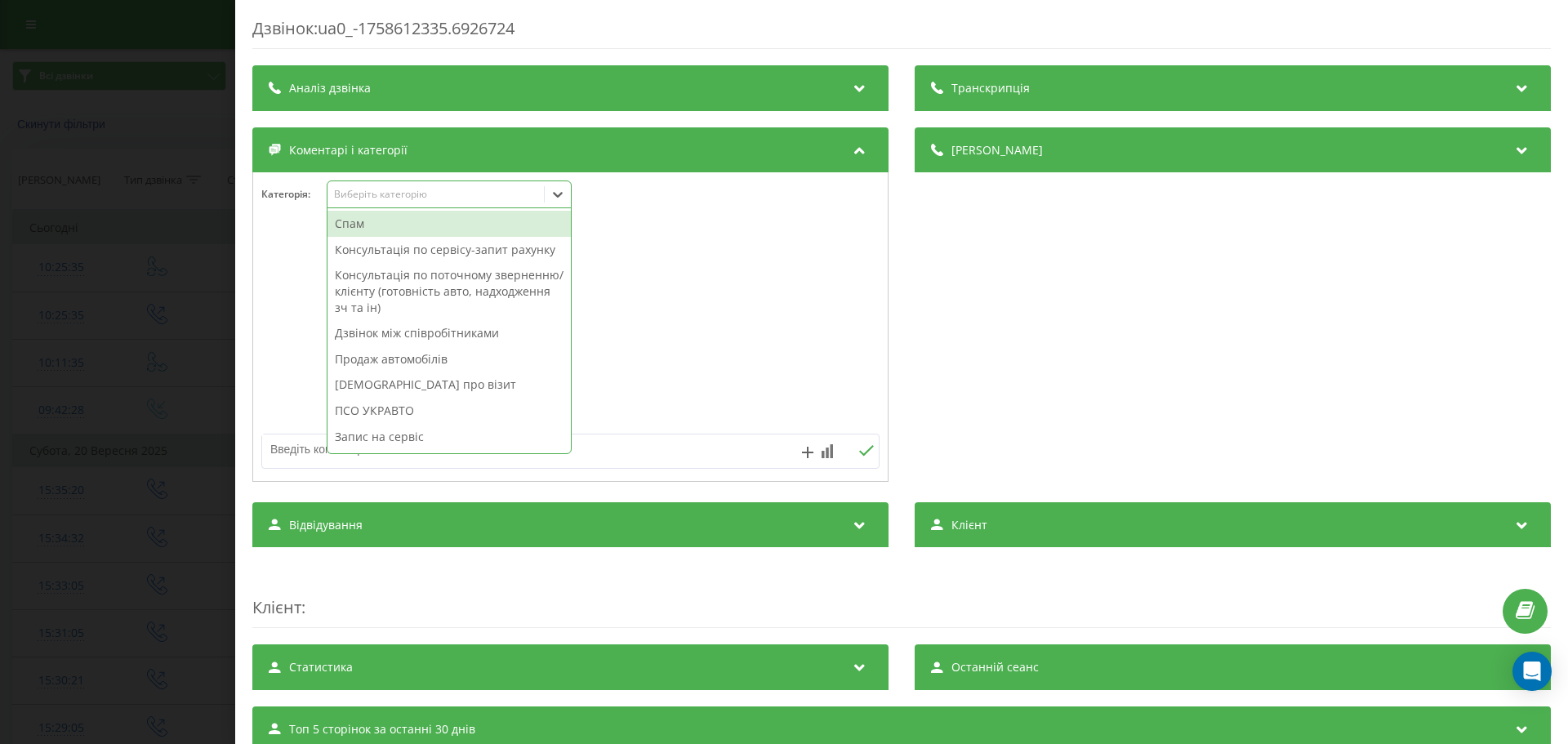
click at [465, 205] on div "Виберіть категорію" at bounding box center [449, 194] width 245 height 27
click at [369, 245] on div "Консультація по сервісу-запит рахунку" at bounding box center [449, 249] width 244 height 26
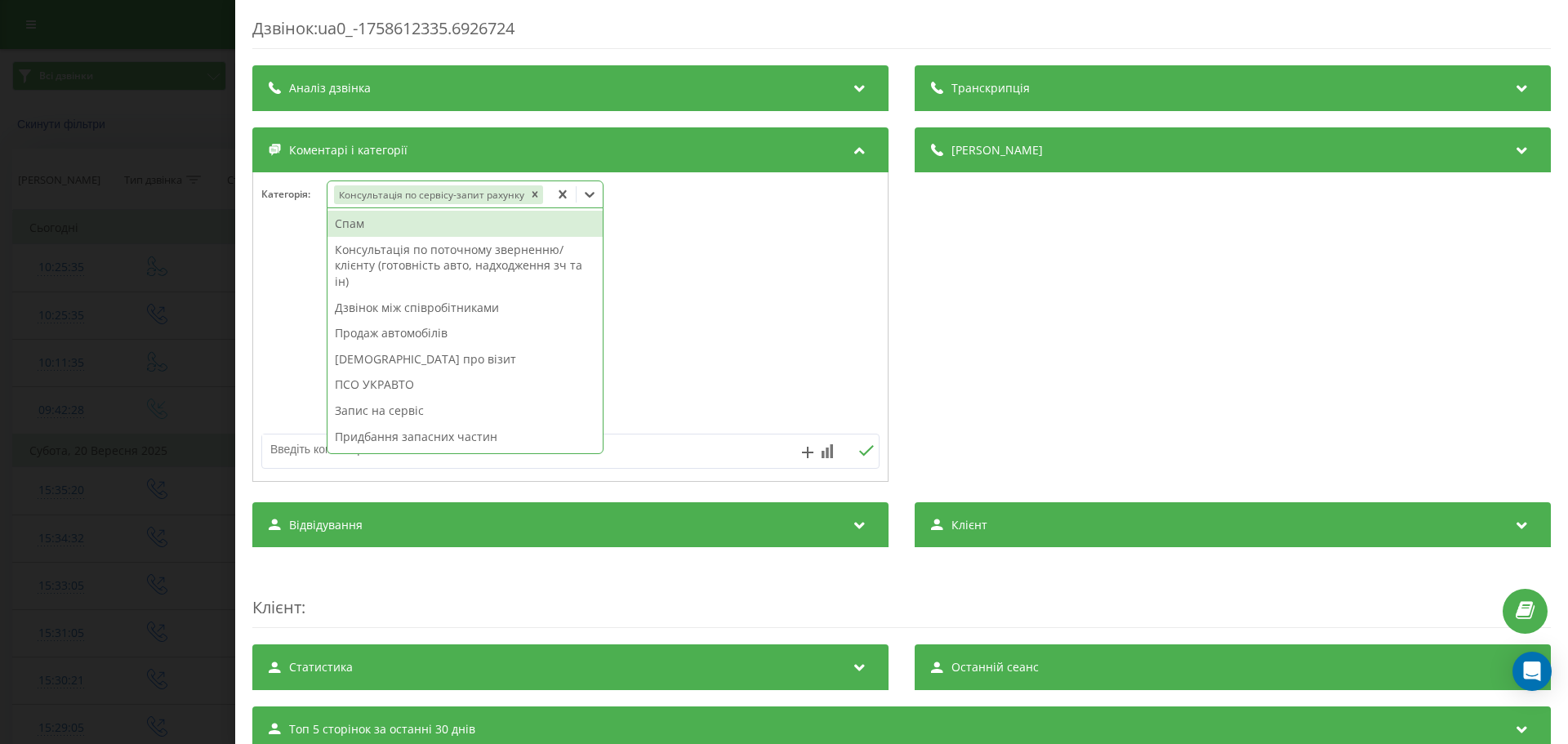
click at [290, 444] on textarea at bounding box center [508, 448] width 493 height 29
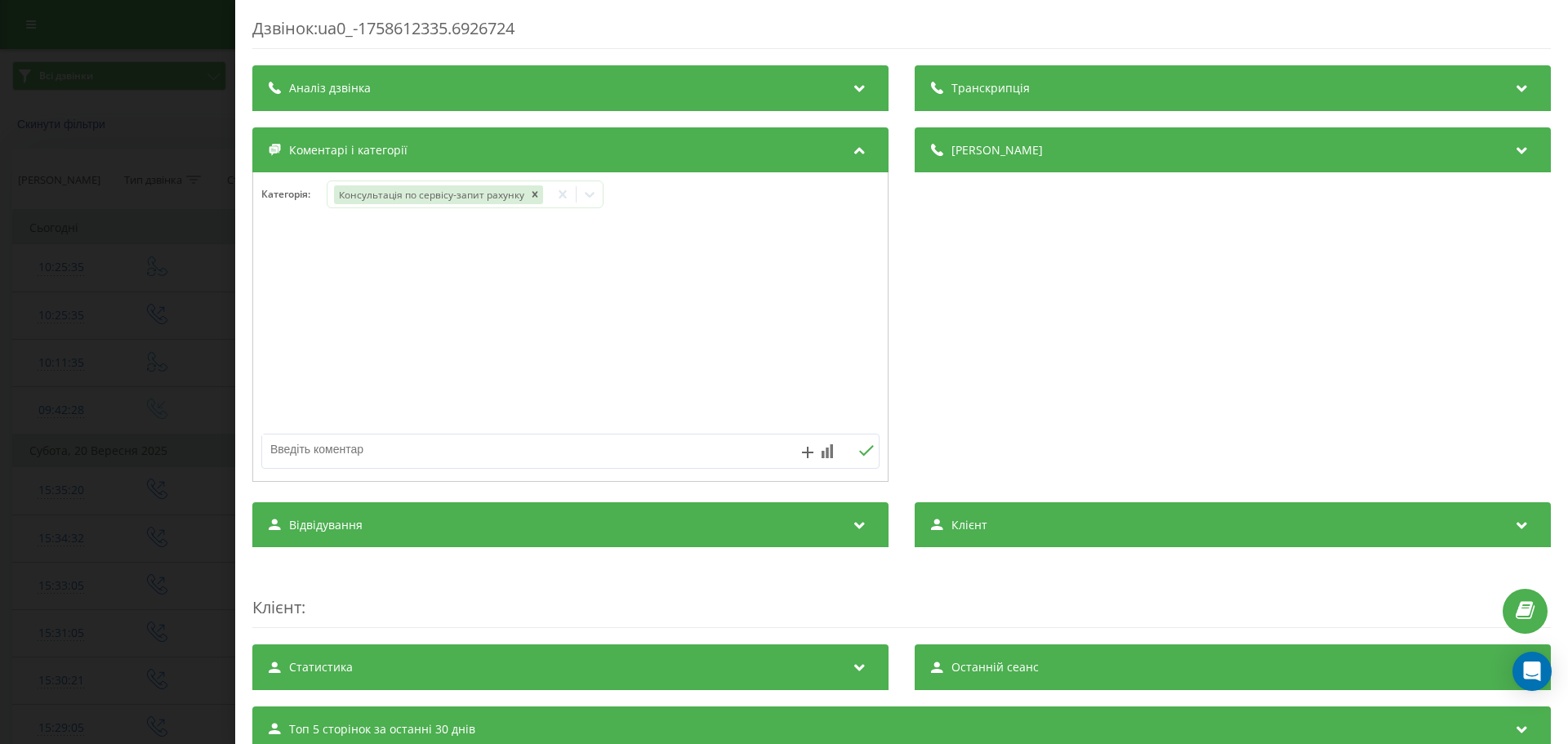
paste textarea "Кл – Віталій № - 0660502514 А\м – Кенго Електро 2020 рік VF1FWFZTJ63024472 Пита…"
type textarea "Кл – Віталій № - 0660502514 А\м – Кенго Електро 2020 рік VF1FWFZTJ63024472 Пита…"
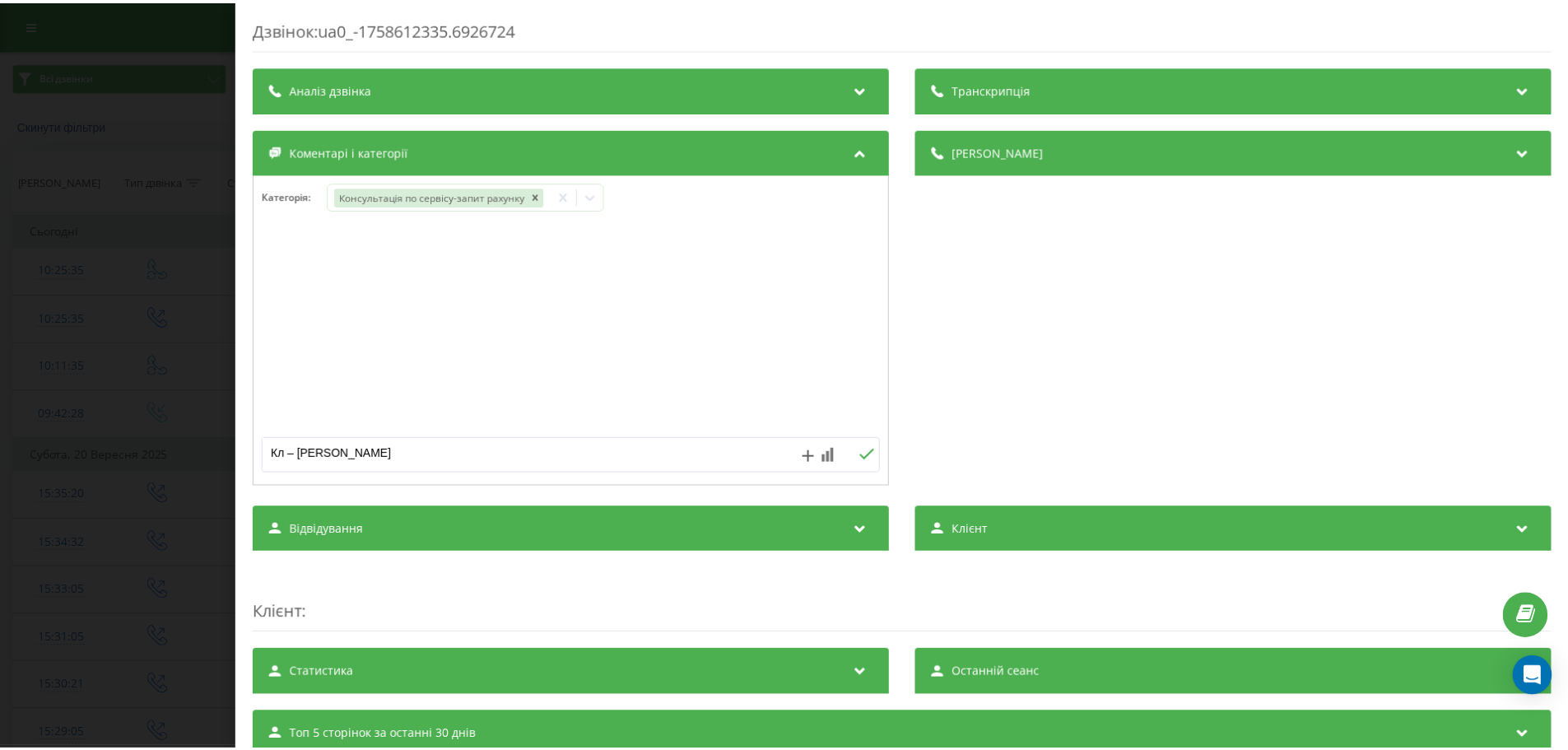
scroll to position [84, 0]
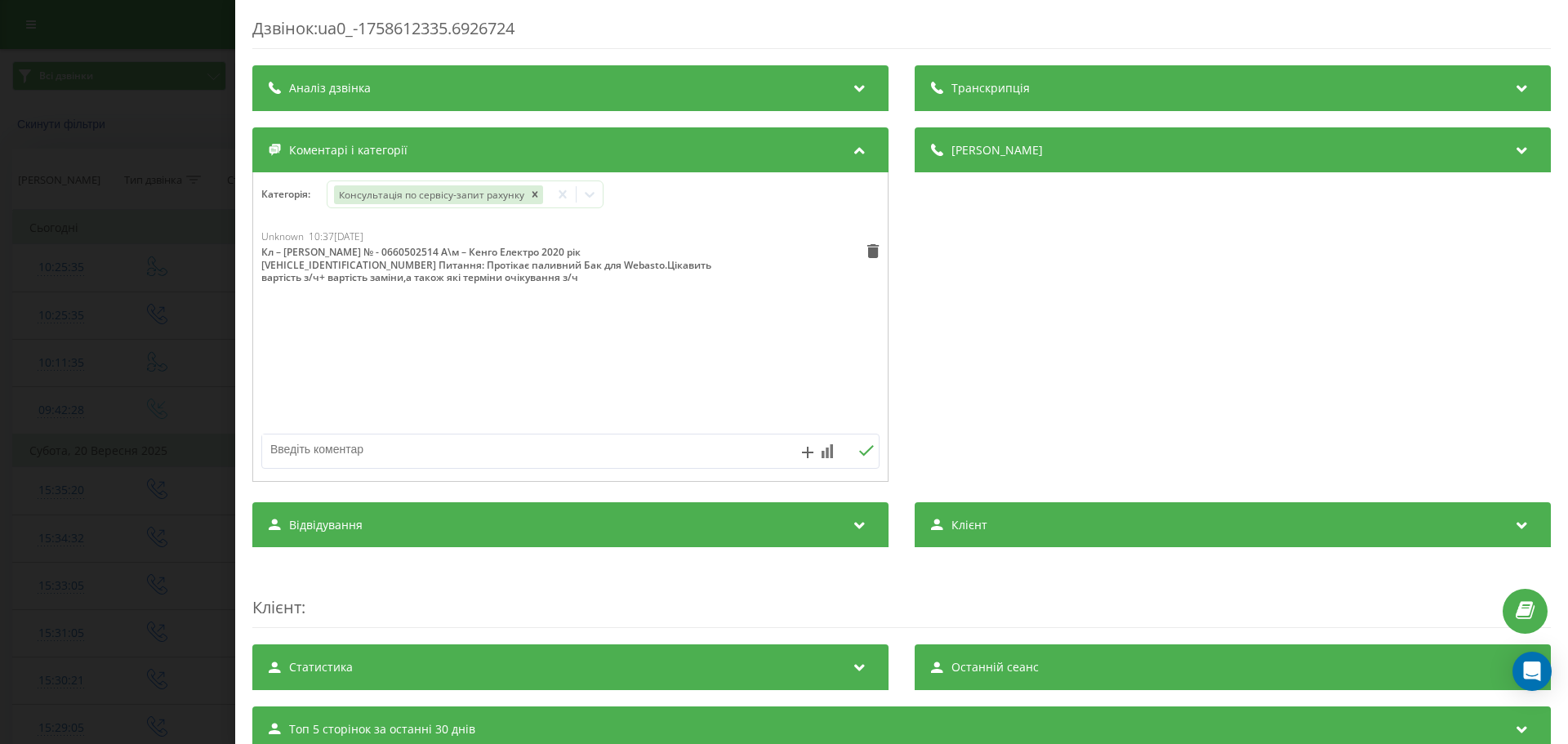
click at [67, 314] on div "Дзвінок : ua0_-1758612335.6926724 Транскрипція Для AI-аналізу майбутніх дзвінкі…" at bounding box center [784, 372] width 1568 height 744
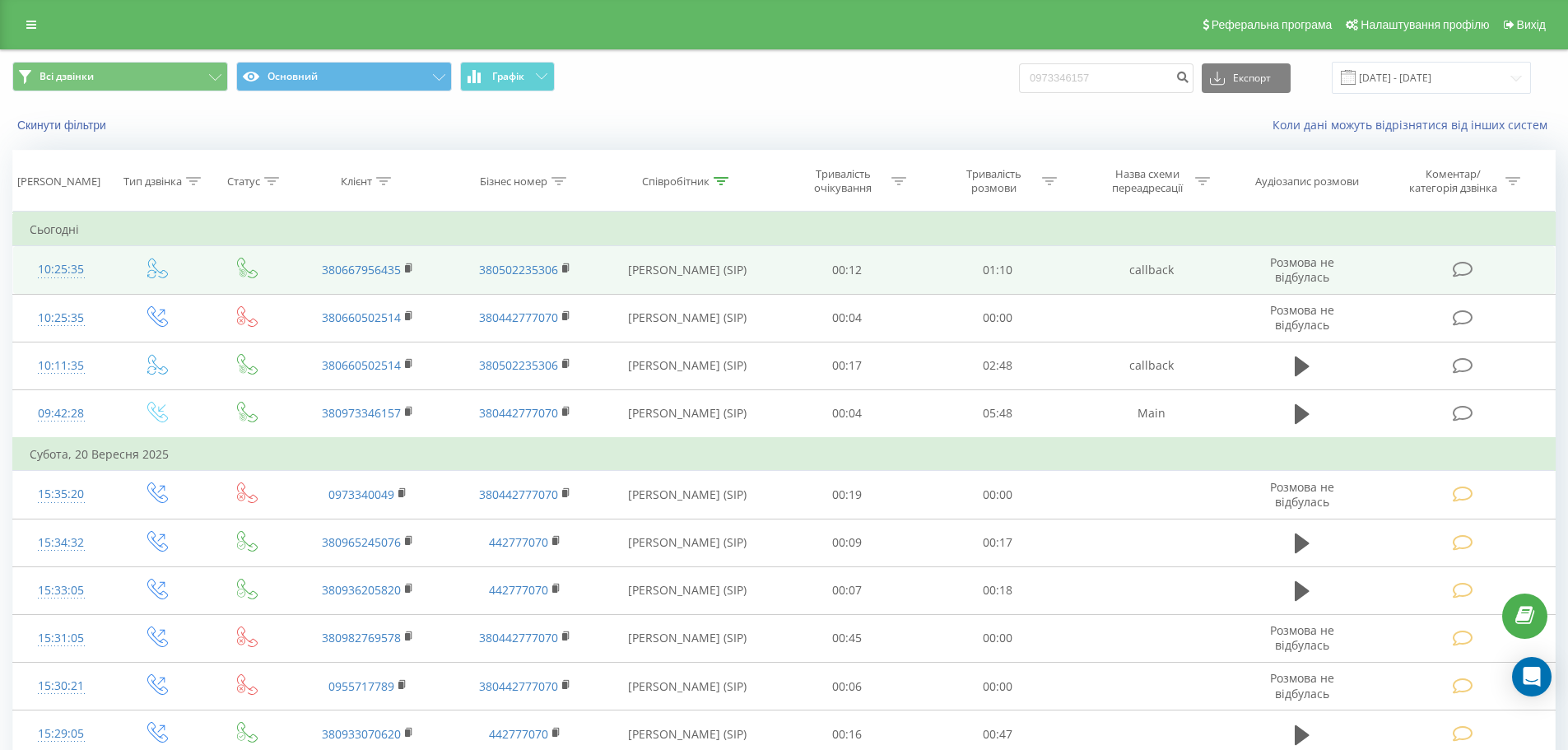
click at [1299, 266] on span "Розмова не відбулась" at bounding box center [1302, 269] width 65 height 30
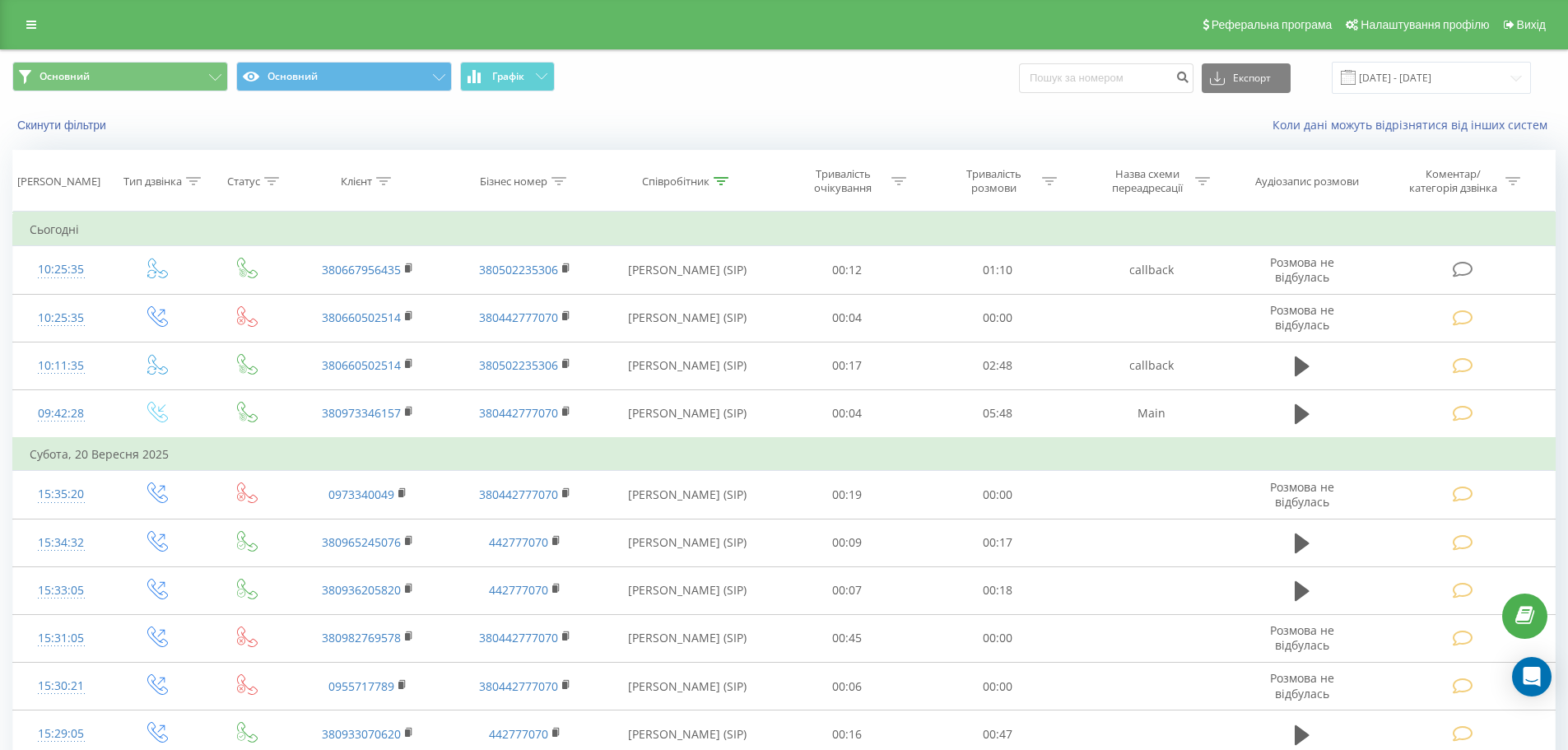
click at [1143, 466] on td "Субота, 20 Вересня 2025" at bounding box center [784, 454] width 1542 height 33
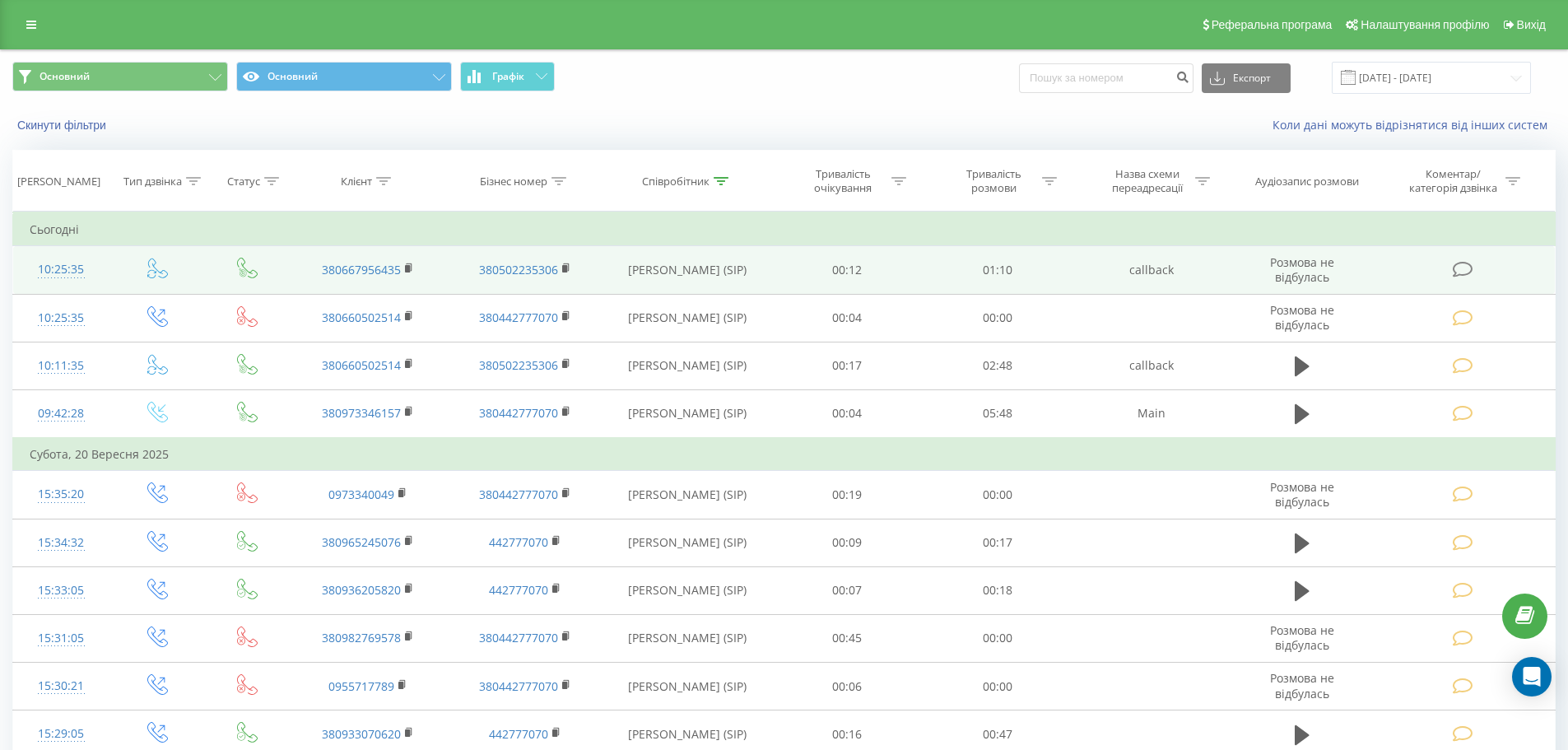
click at [1449, 277] on td at bounding box center [1464, 270] width 181 height 47
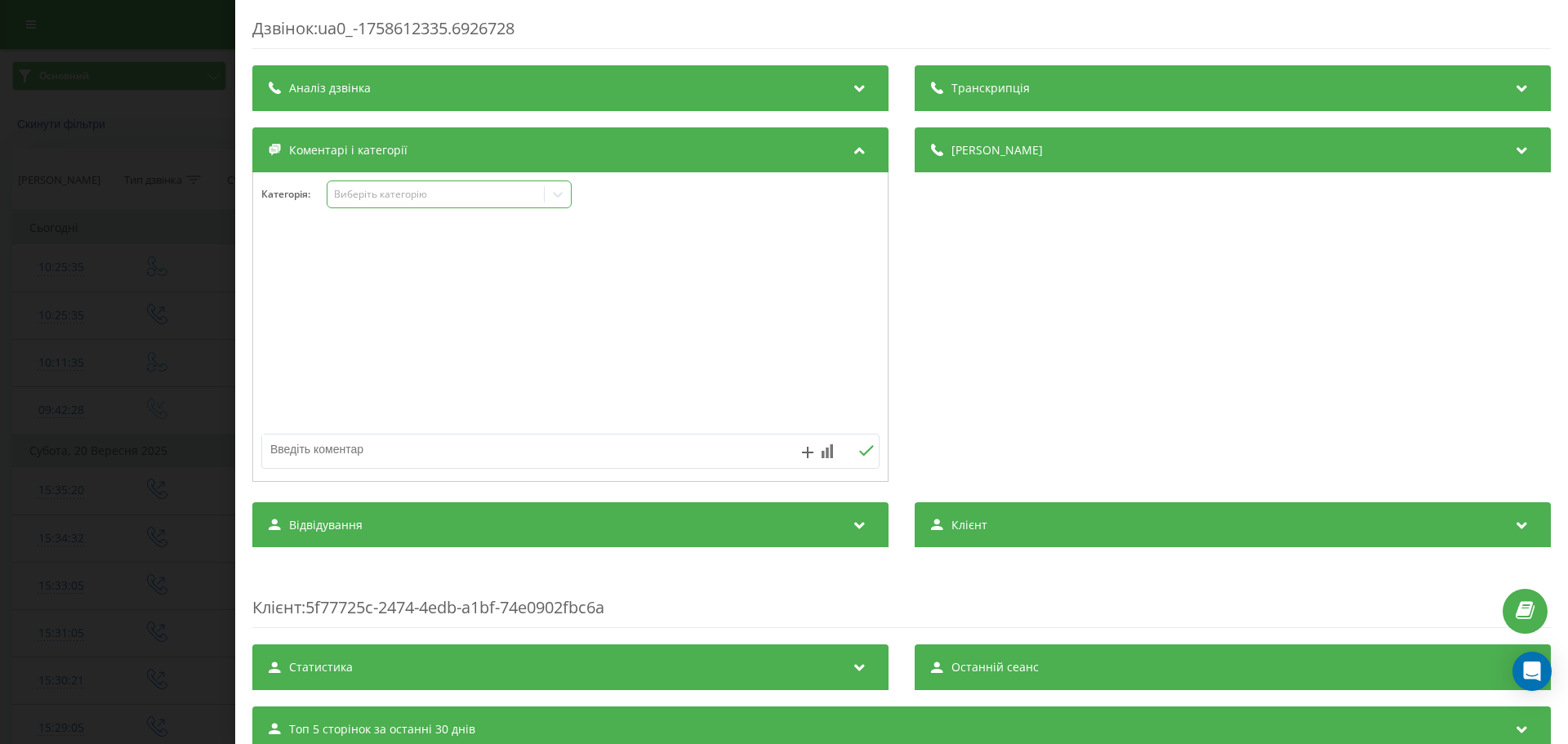
click at [459, 207] on div "Виберіть категорію" at bounding box center [449, 194] width 245 height 27
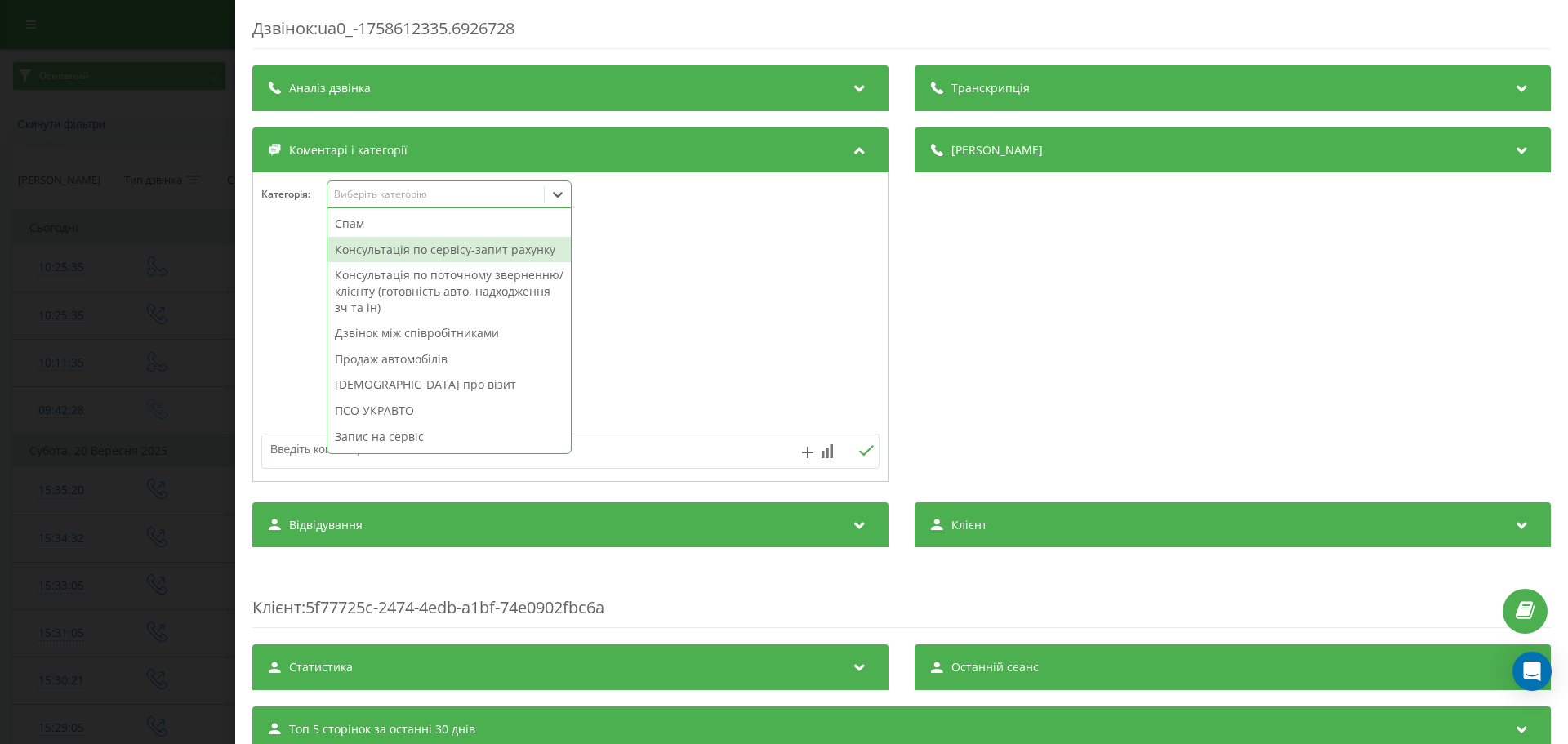
click at [427, 241] on div "Консультація по сервісу-запит рахунку" at bounding box center [449, 249] width 244 height 26
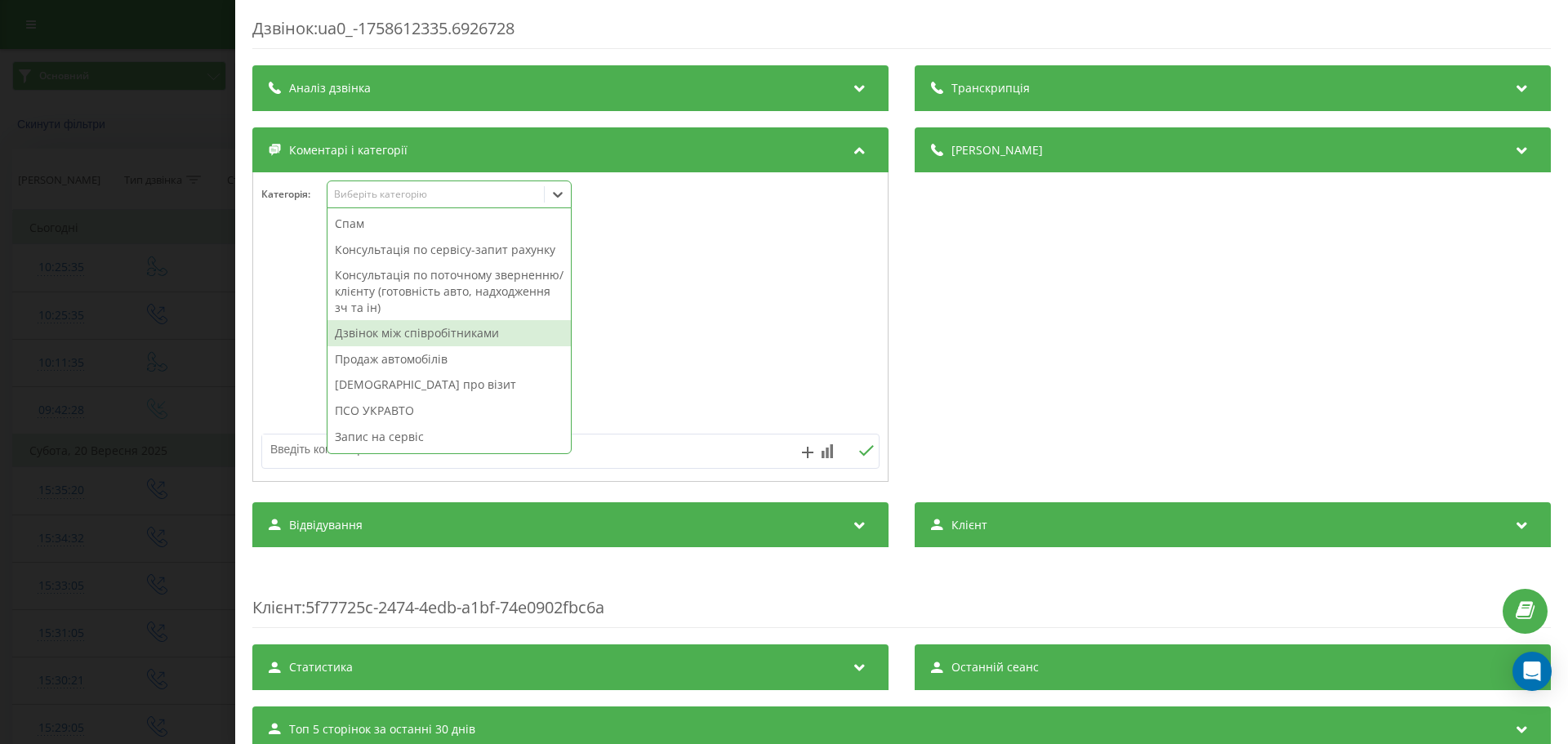
click at [285, 453] on textarea at bounding box center [508, 448] width 493 height 29
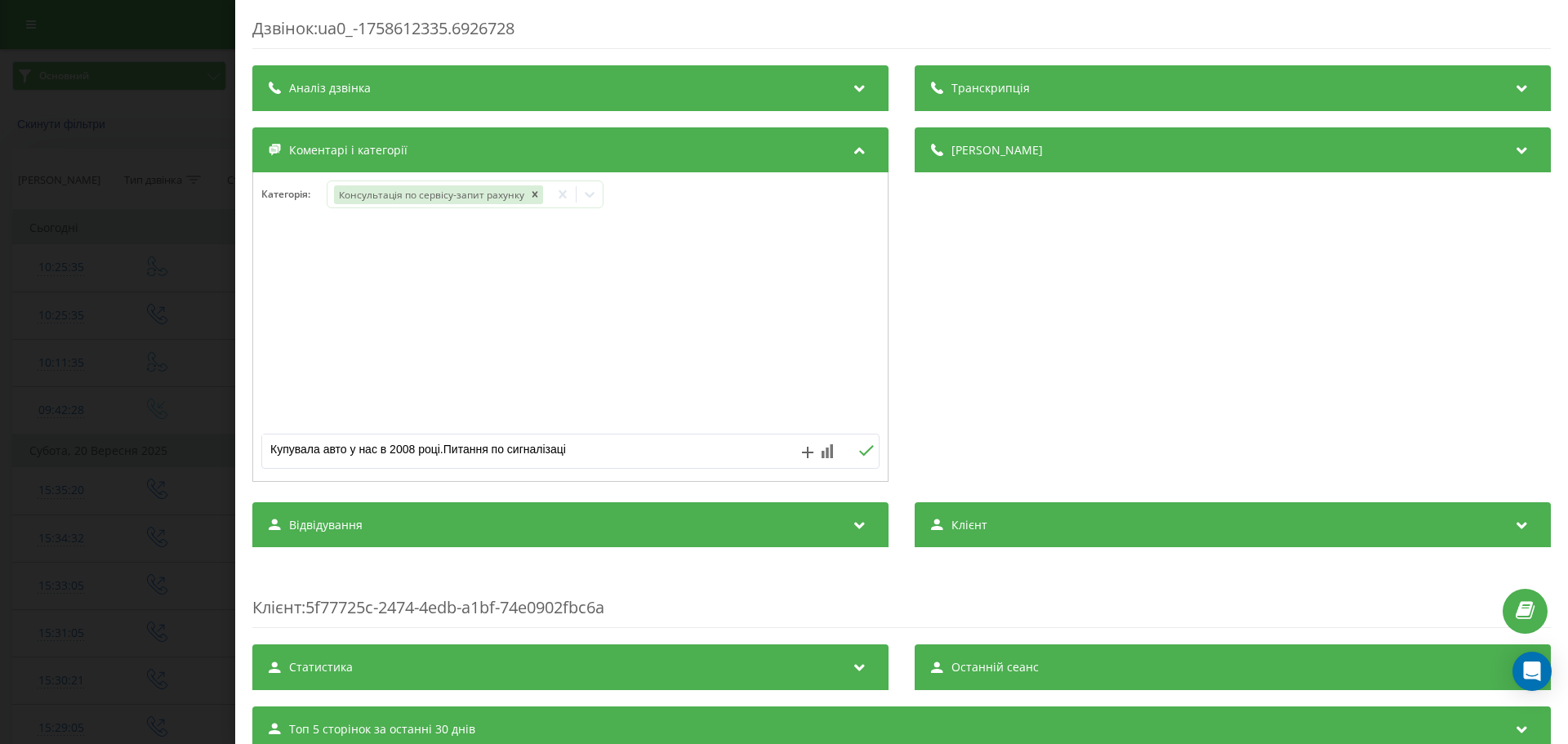
type textarea "Купувала авто у нас в 2008 році.Питання по сигналізації"
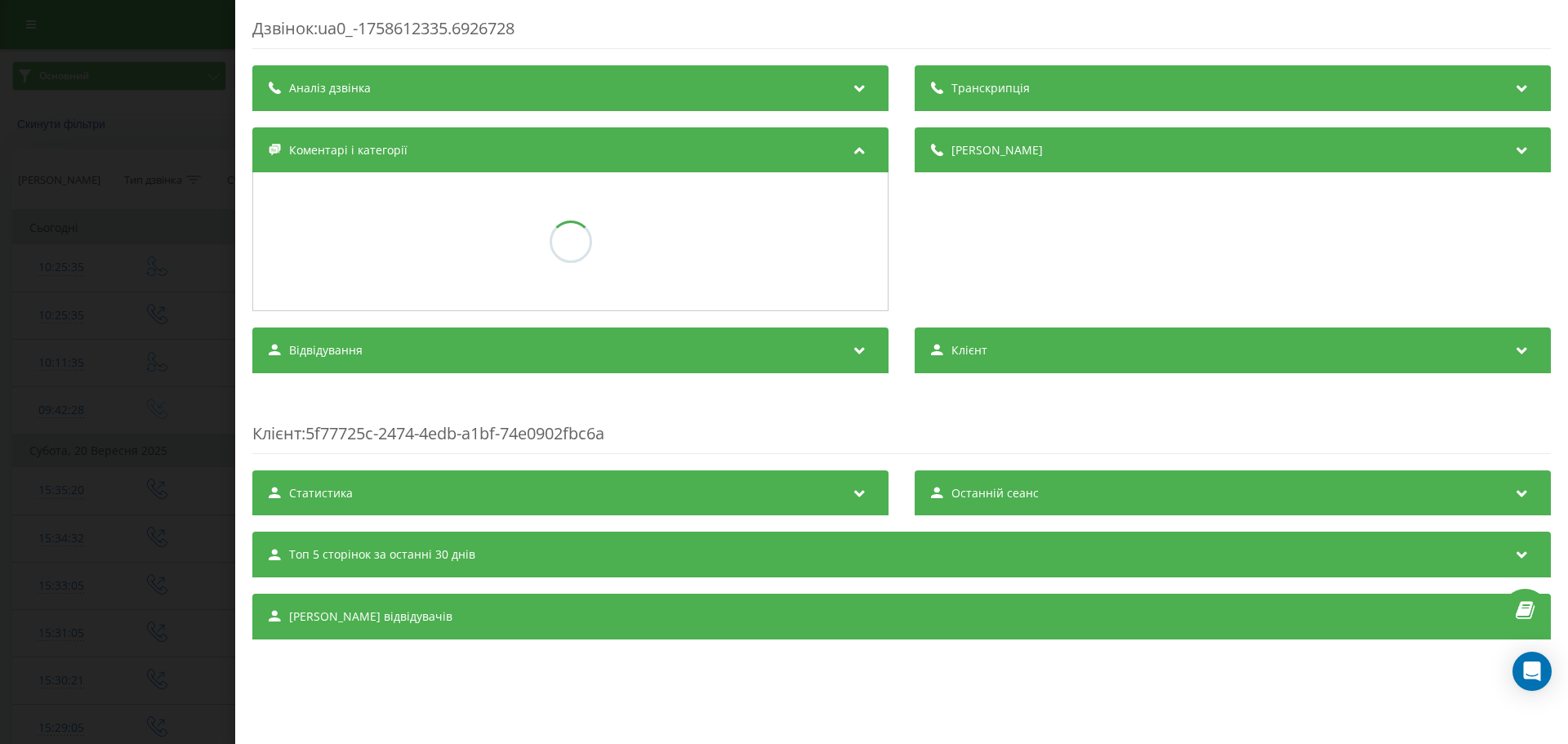
click at [70, 272] on div "Дзвінок : ua0_-1758612335.6926728 Транскрипція Для AI-аналізу майбутніх дзвінкі…" at bounding box center [784, 372] width 1568 height 744
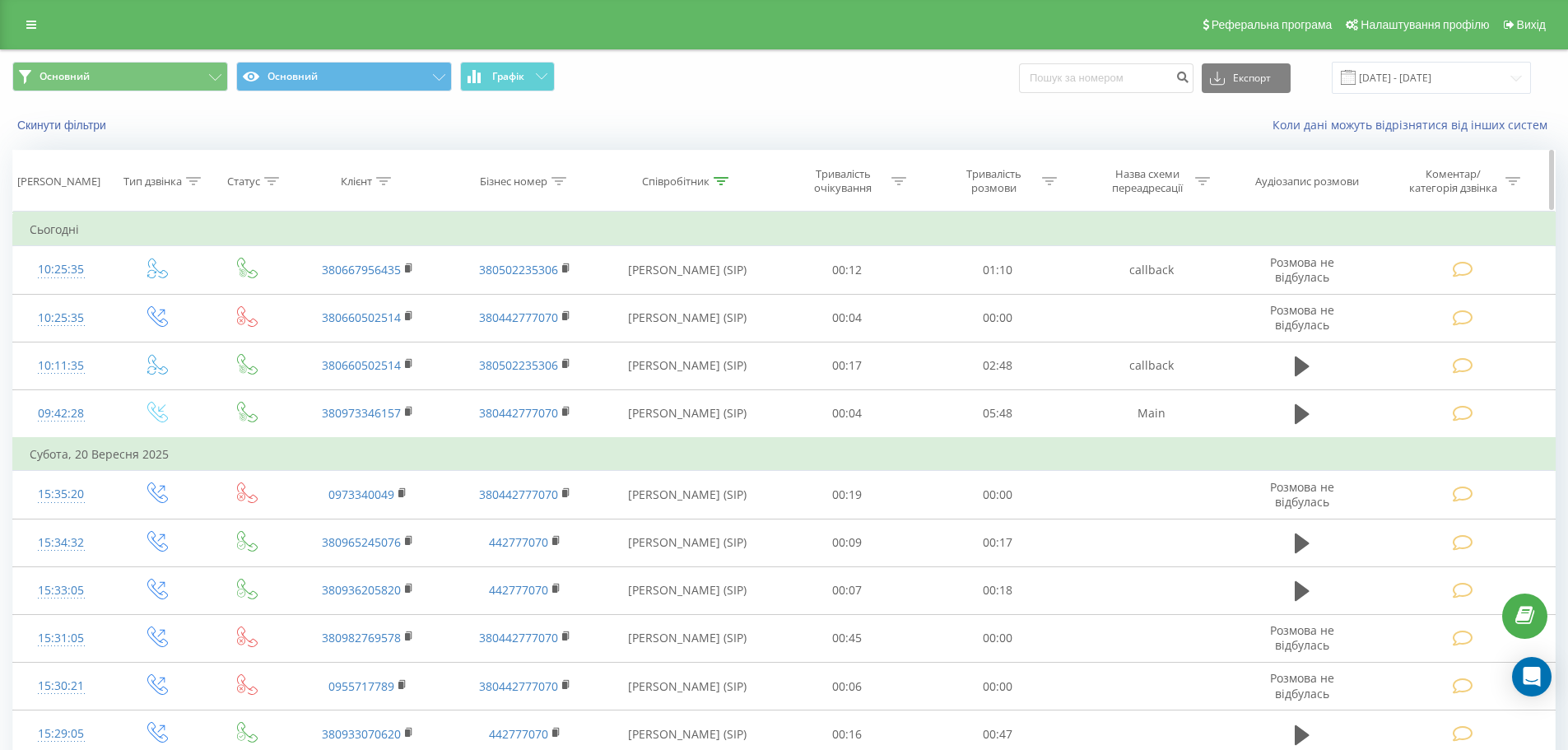
click at [720, 183] on icon at bounding box center [721, 181] width 15 height 9
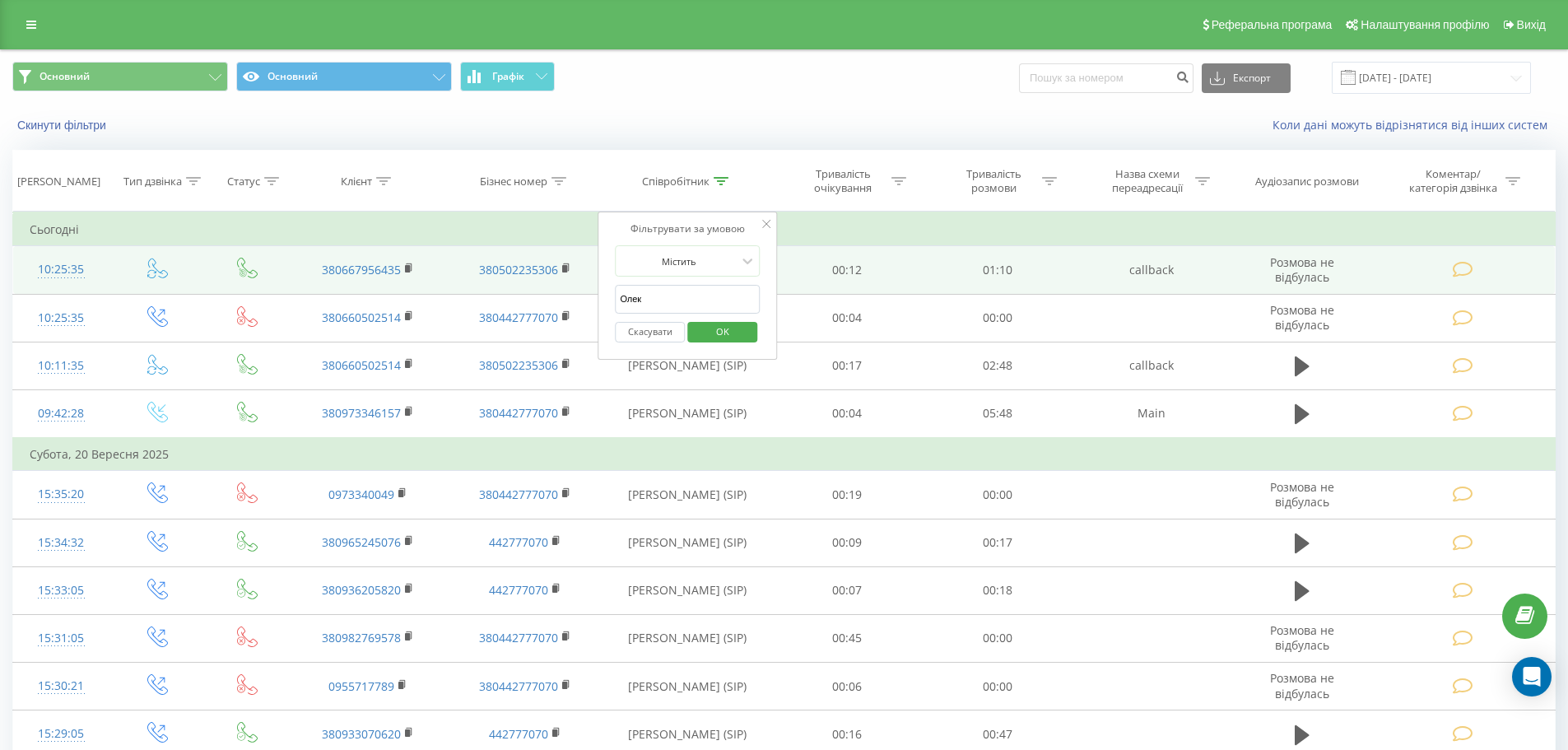
drag, startPoint x: 697, startPoint y: 288, endPoint x: 433, endPoint y: 291, distance: 264.0
click button "OK" at bounding box center [722, 332] width 70 height 21
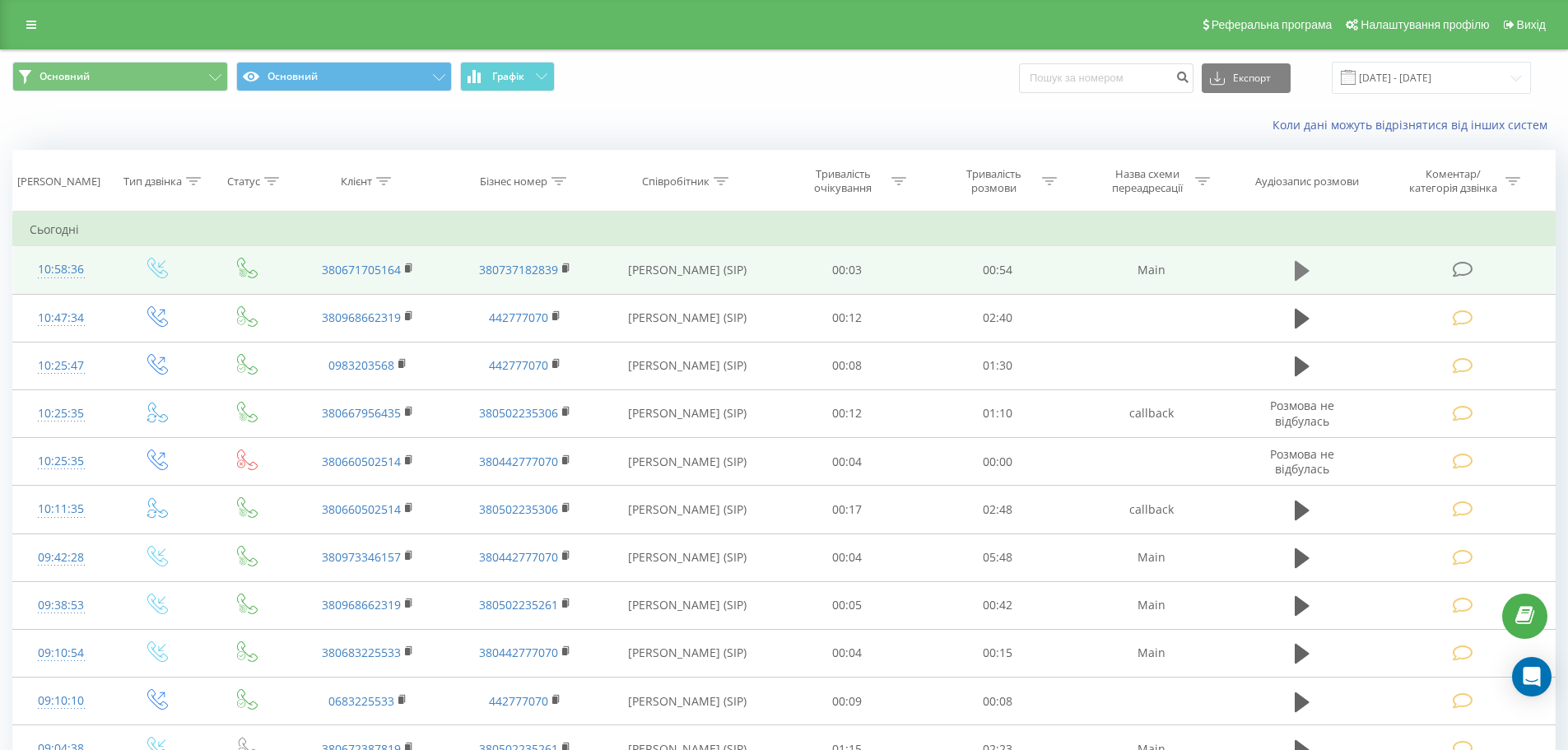
click at [1298, 263] on icon at bounding box center [1301, 270] width 15 height 20
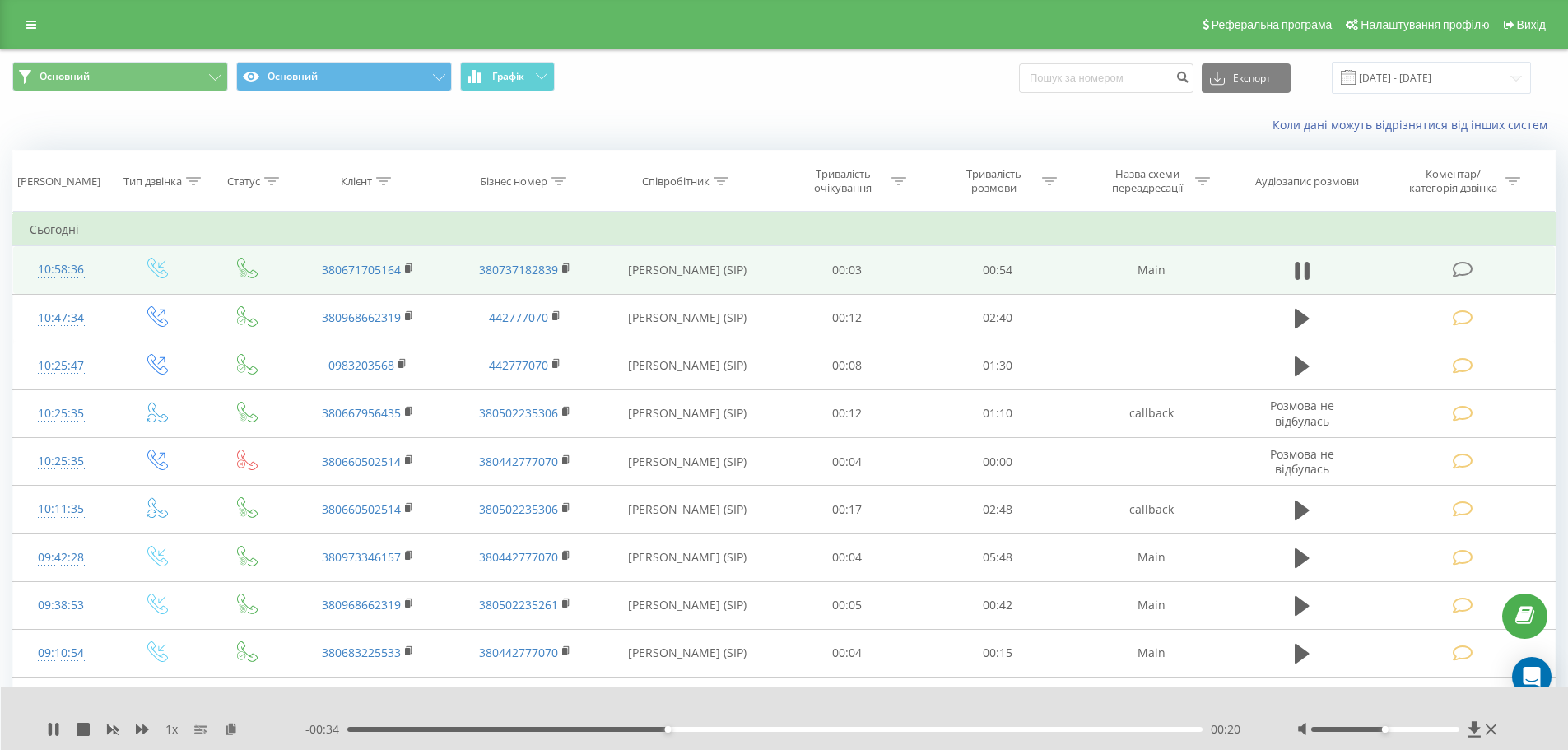
drag, startPoint x: 52, startPoint y: 734, endPoint x: 108, endPoint y: 749, distance: 58.0
click at [52, 734] on icon at bounding box center [50, 728] width 3 height 13
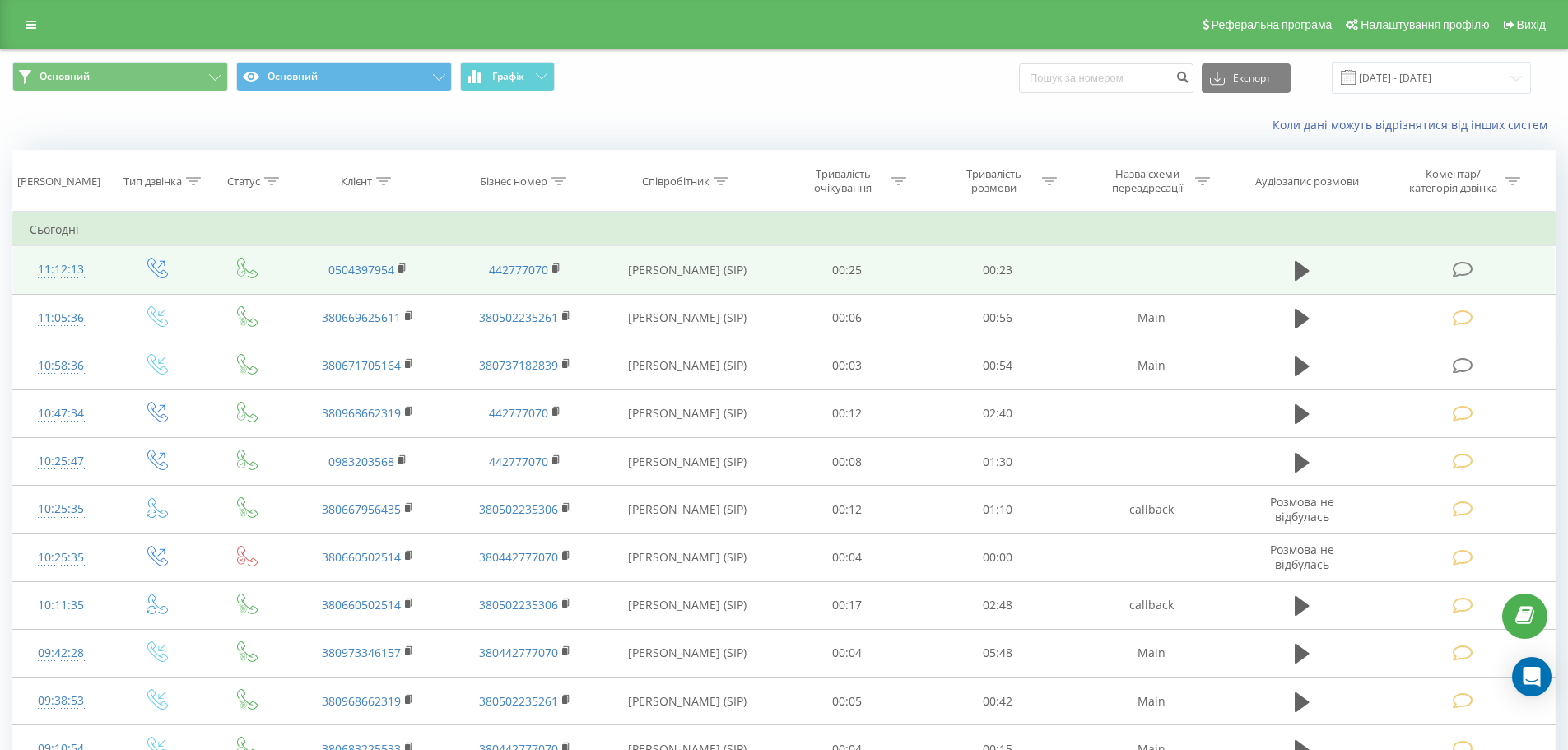
click at [1478, 269] on td at bounding box center [1464, 270] width 181 height 47
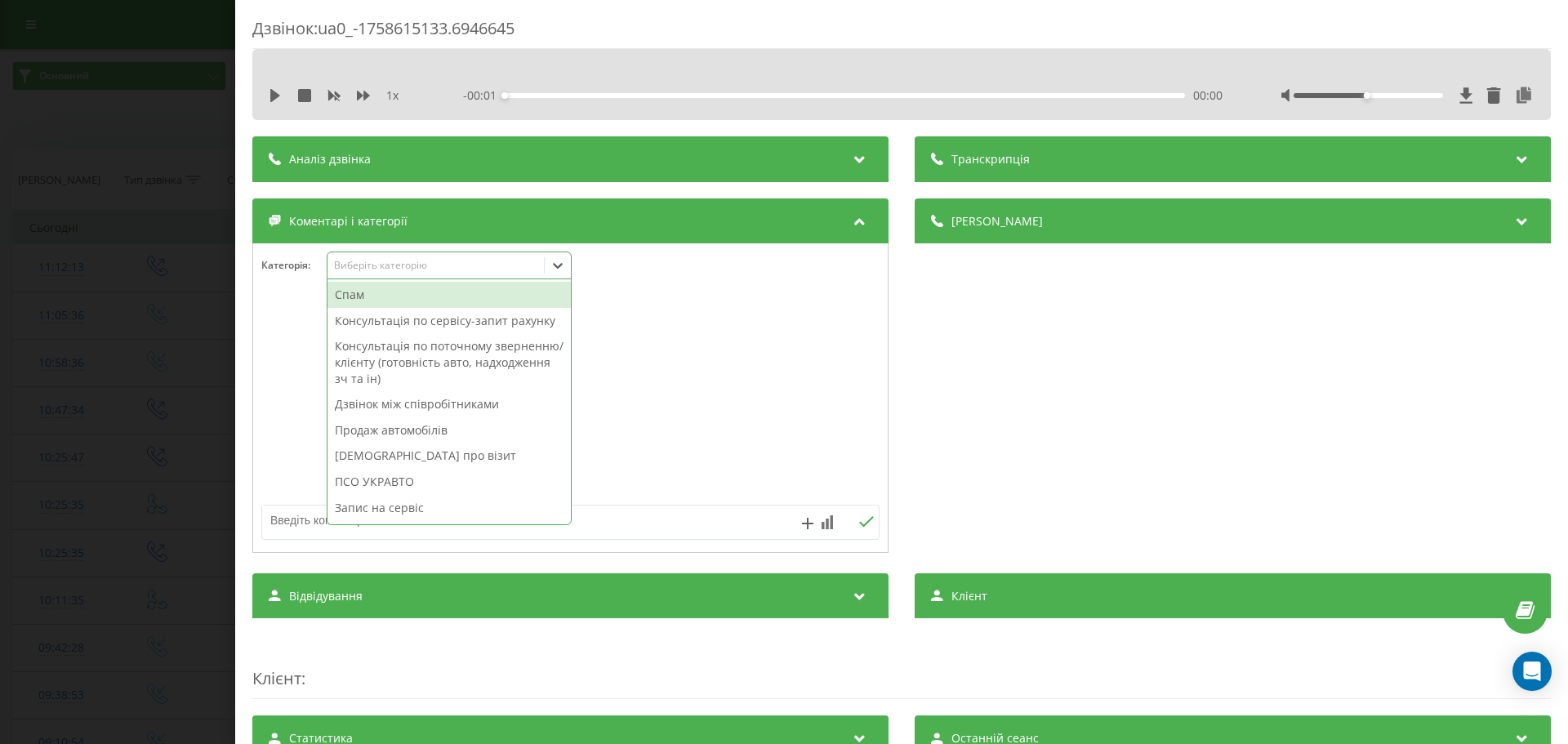
click at [471, 265] on div "Виберіть категорію" at bounding box center [436, 265] width 204 height 13
click at [449, 406] on div "Дзвінок між співробітниками" at bounding box center [449, 404] width 244 height 26
click at [727, 391] on div at bounding box center [570, 398] width 635 height 196
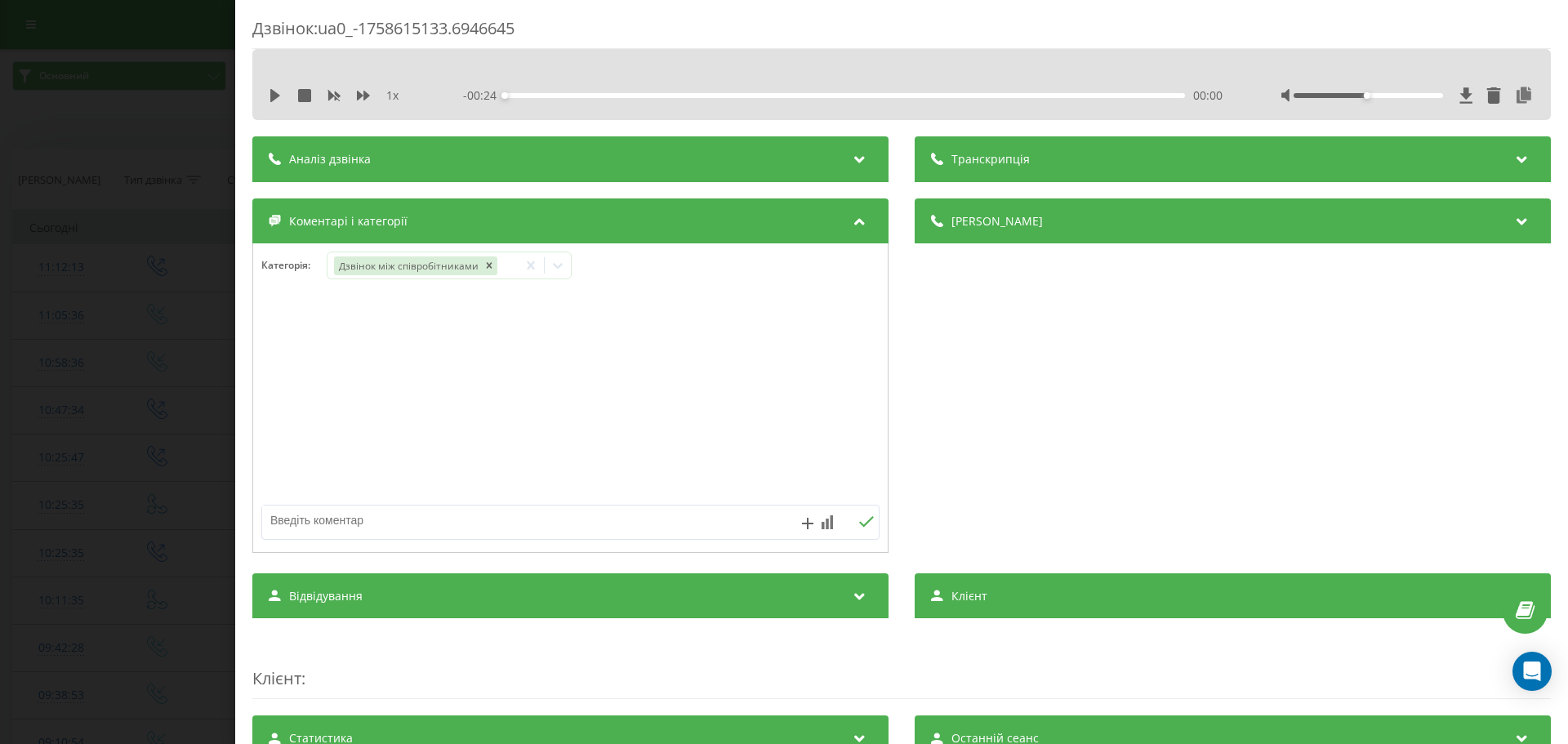
click at [53, 425] on div "Дзвінок : ua0_-1758615133.6946645 1 x - 00:24 00:00 00:00 Транскрипція Для AI-а…" at bounding box center [784, 372] width 1568 height 744
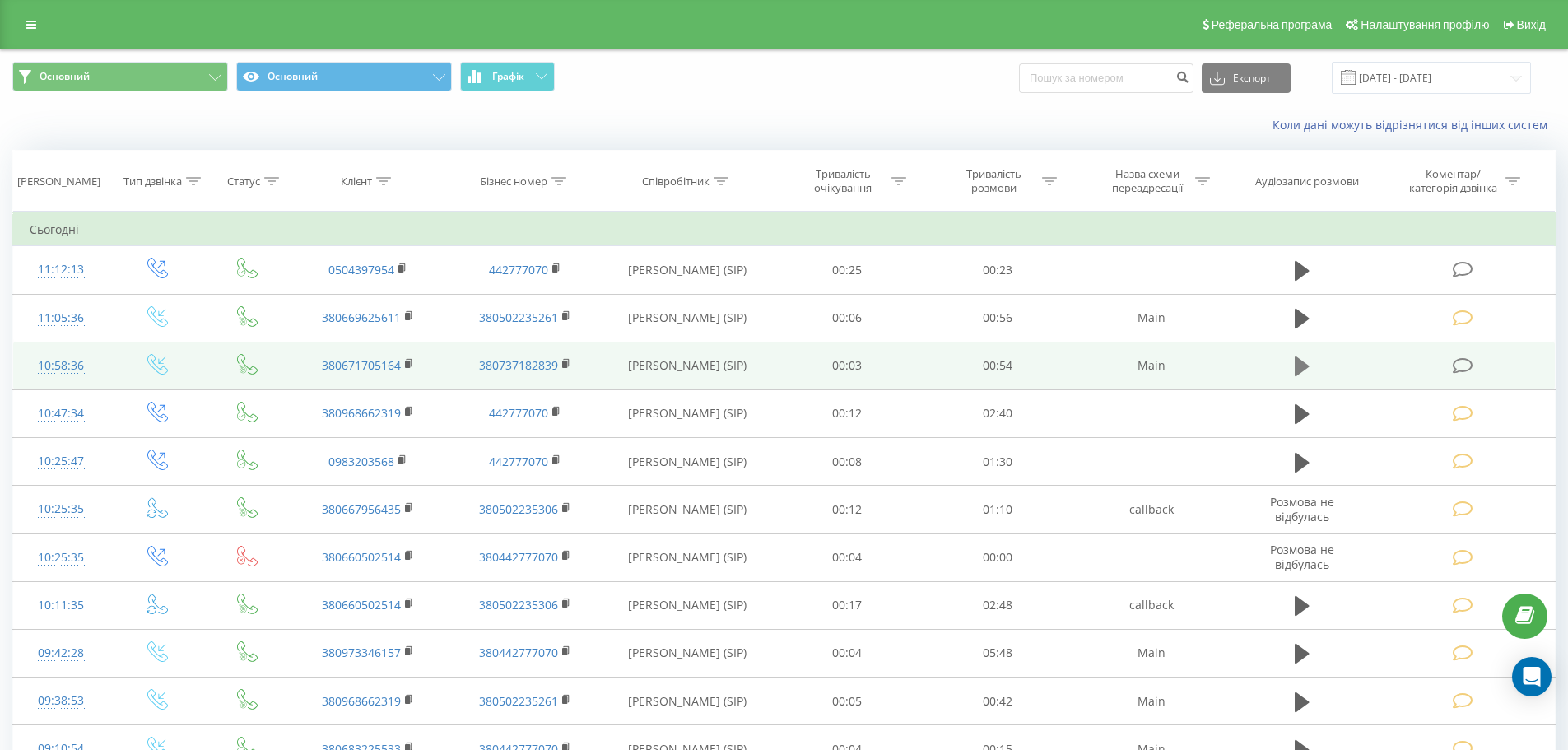
click at [1302, 374] on icon at bounding box center [1301, 366] width 15 height 23
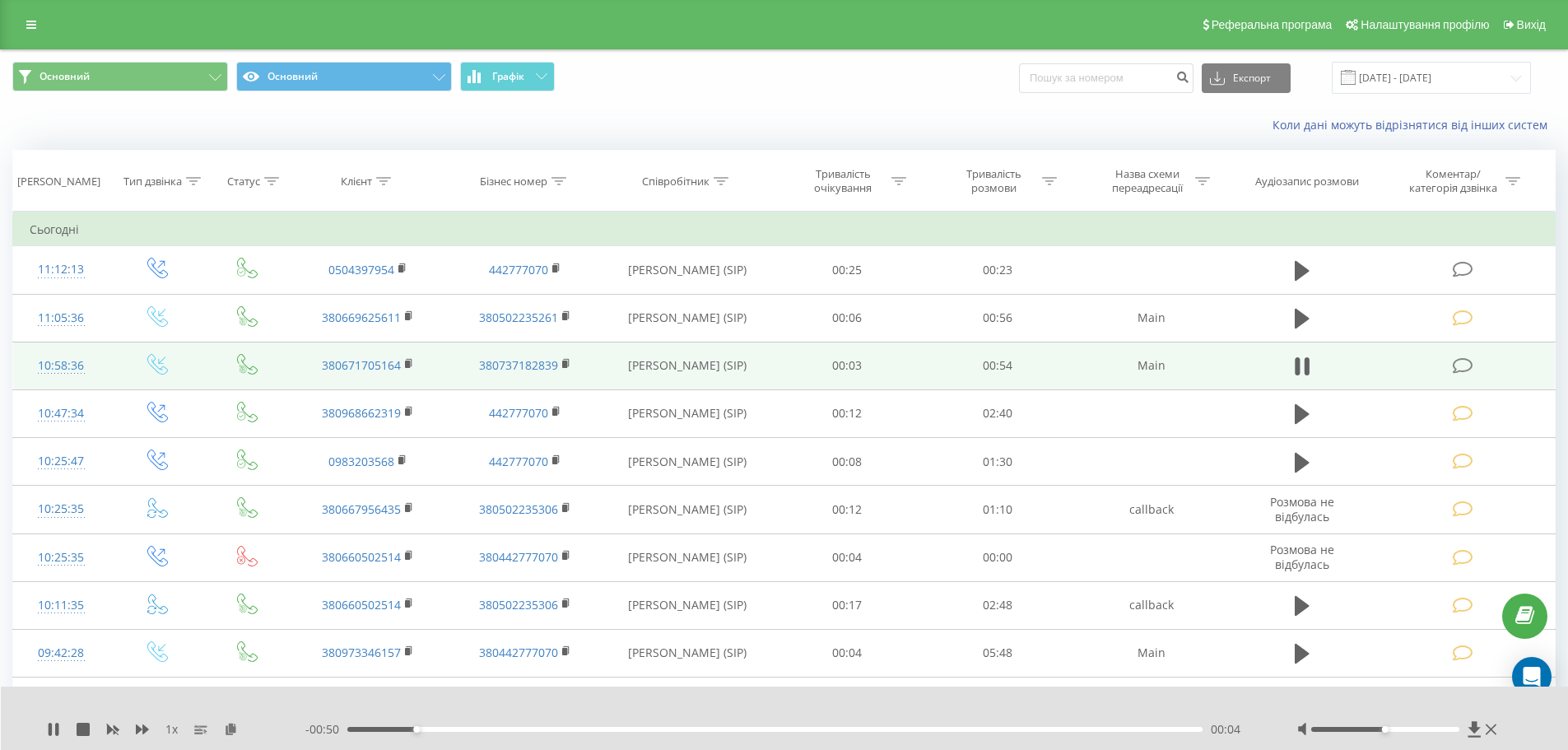
click at [1457, 368] on icon at bounding box center [1463, 366] width 21 height 17
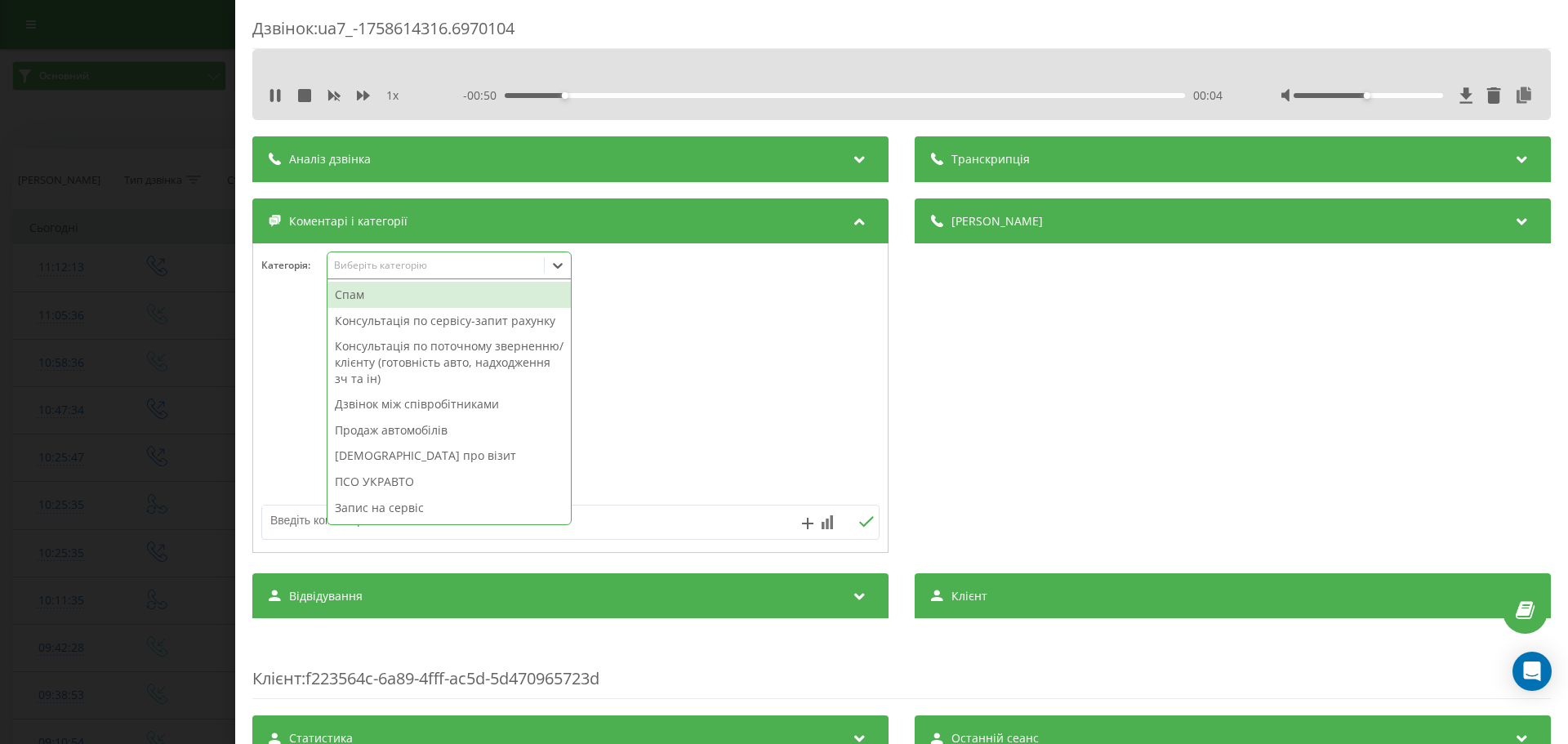
click at [420, 262] on div "Виберіть категорію" at bounding box center [436, 265] width 204 height 13
click at [422, 297] on div "Спам" at bounding box center [449, 295] width 244 height 26
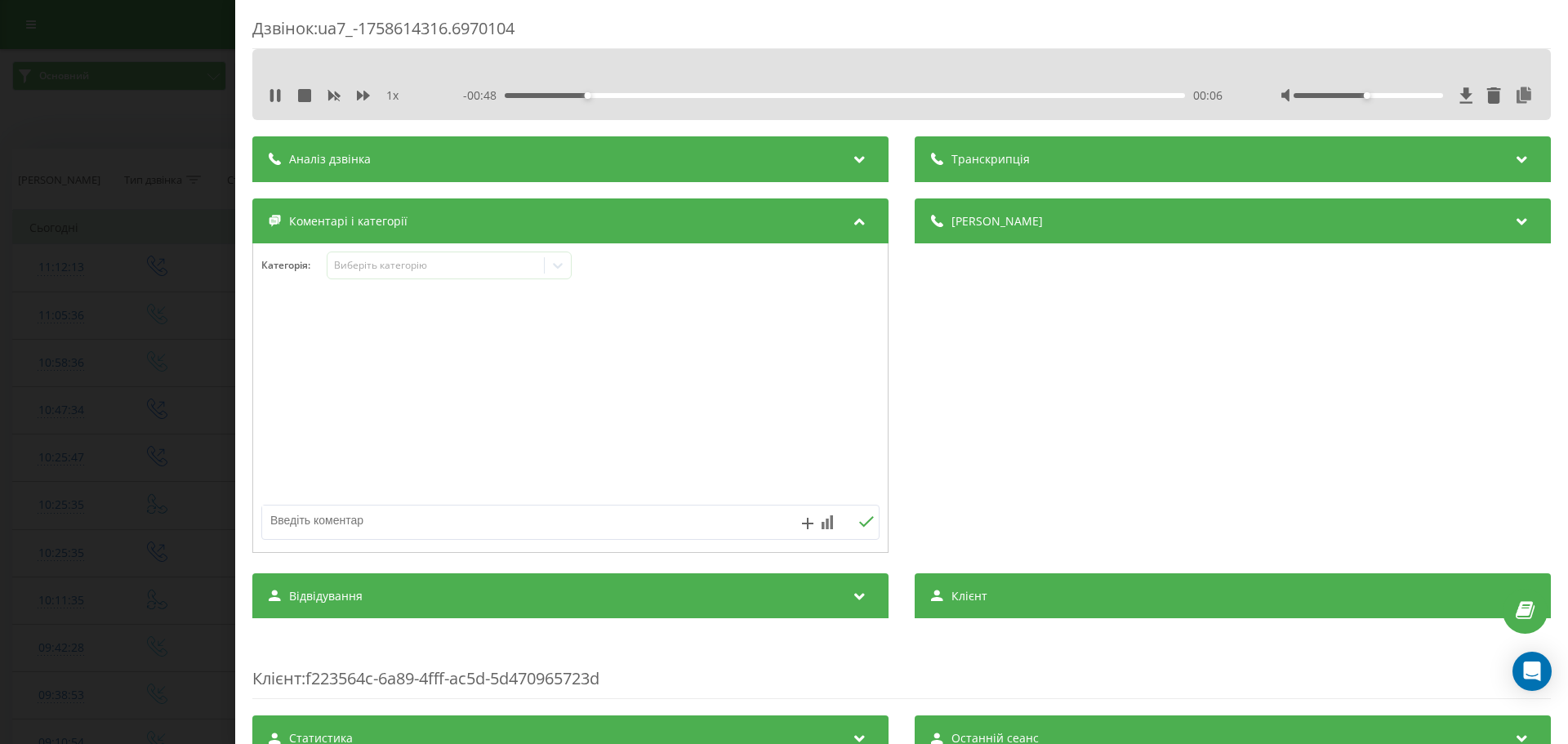
click at [704, 308] on div at bounding box center [570, 398] width 635 height 196
click at [101, 358] on div "Дзвінок : ua7_-1758614316.6970104 1 x - 00:47 00:07 00:07 Транскрипція Для AI-а…" at bounding box center [784, 372] width 1568 height 744
